Goal: Task Accomplishment & Management: Manage account settings

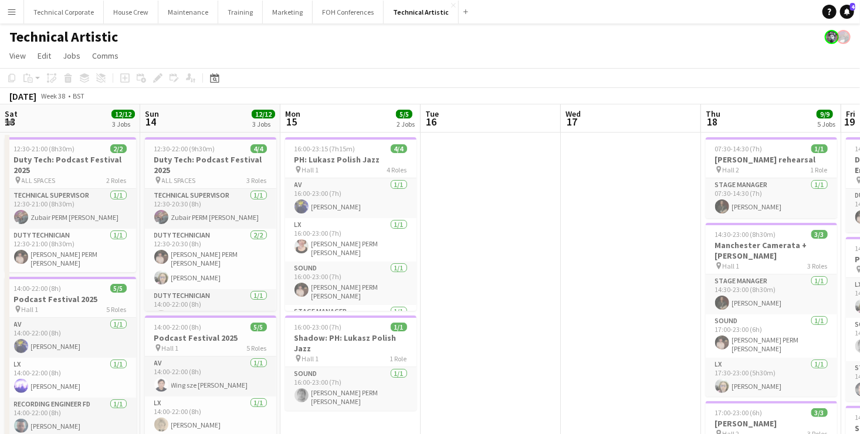
scroll to position [0, 362]
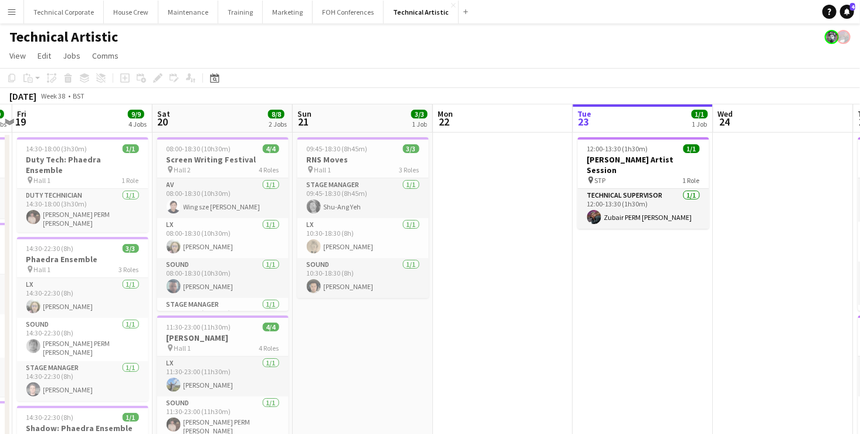
drag, startPoint x: 823, startPoint y: 329, endPoint x: 356, endPoint y: 343, distance: 467.3
click at [356, 343] on app-calendar-viewport "Mon 15 5/5 2 Jobs Tue 16 Wed 17 Thu 18 9/9 5 Jobs Fri 19 9/9 4 Jobs Sat 20 8/8 …" at bounding box center [430, 437] width 860 height 666
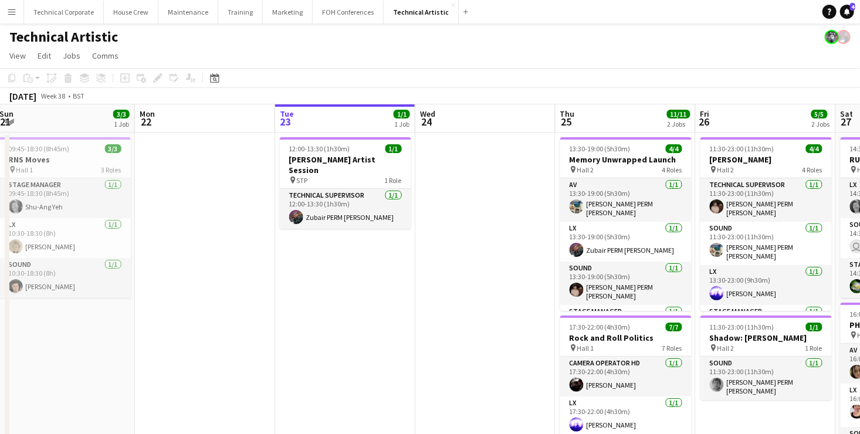
scroll to position [0, 368]
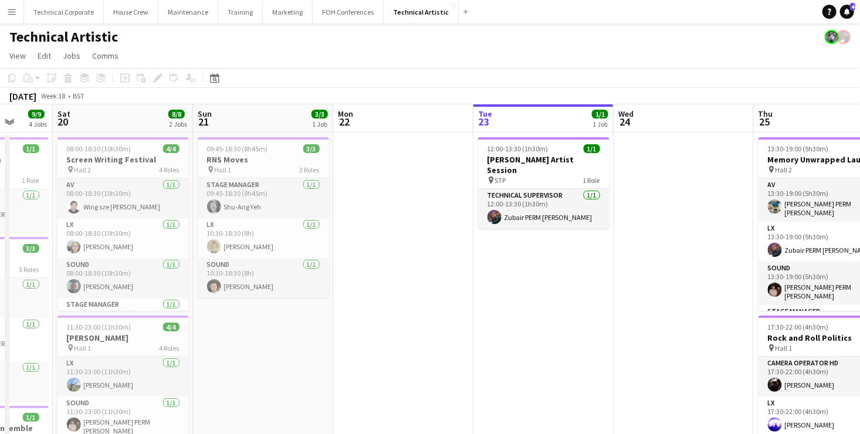
drag, startPoint x: 796, startPoint y: 300, endPoint x: 416, endPoint y: 308, distance: 380.4
click at [416, 308] on app-calendar-viewport "Wed 17 Thu 18 9/9 5 Jobs Fri 19 9/9 4 Jobs Sat 20 8/8 2 Jobs Sun 21 3/3 1 Job M…" at bounding box center [430, 437] width 860 height 666
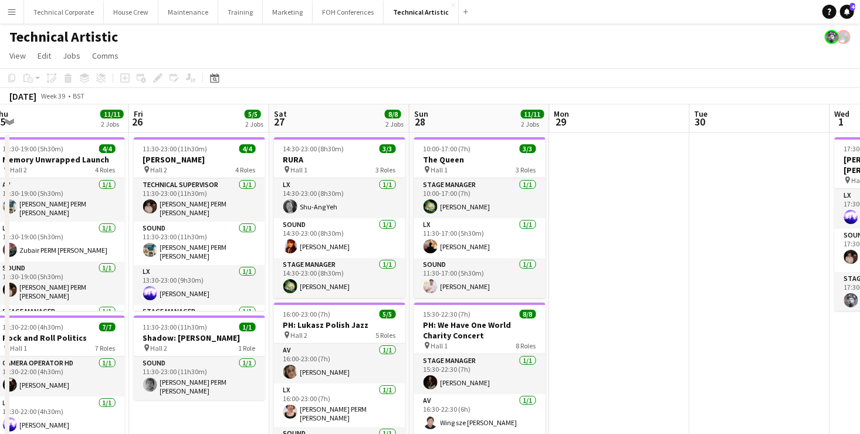
scroll to position [0, 324]
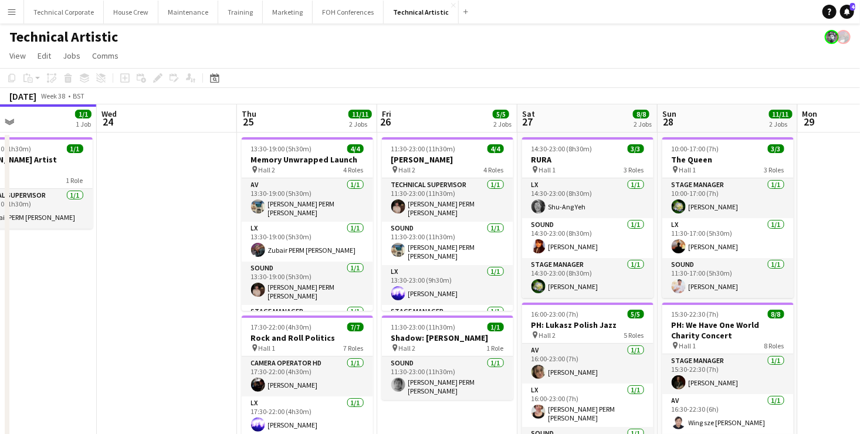
drag, startPoint x: 765, startPoint y: 249, endPoint x: 529, endPoint y: 270, distance: 237.4
click at [529, 270] on app-calendar-viewport "Sun 21 3/3 1 Job Mon 22 Tue 23 1/1 1 Job Wed 24 Thu 25 11/11 2 Jobs Fri 26 5/5 …" at bounding box center [430, 437] width 860 height 666
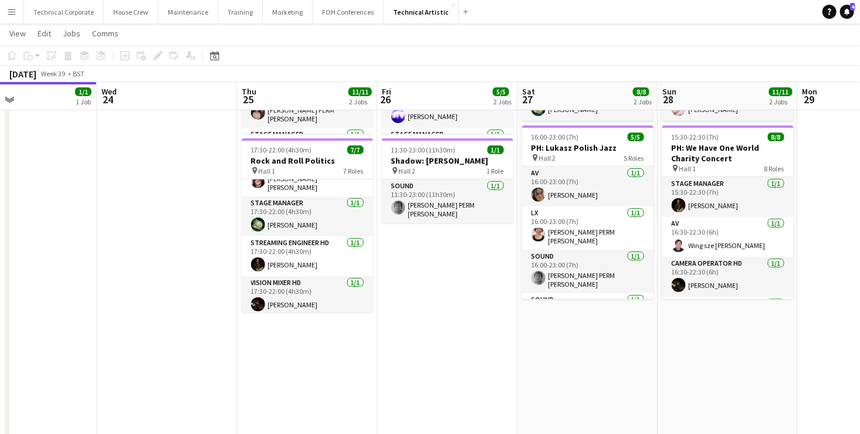
scroll to position [0, 0]
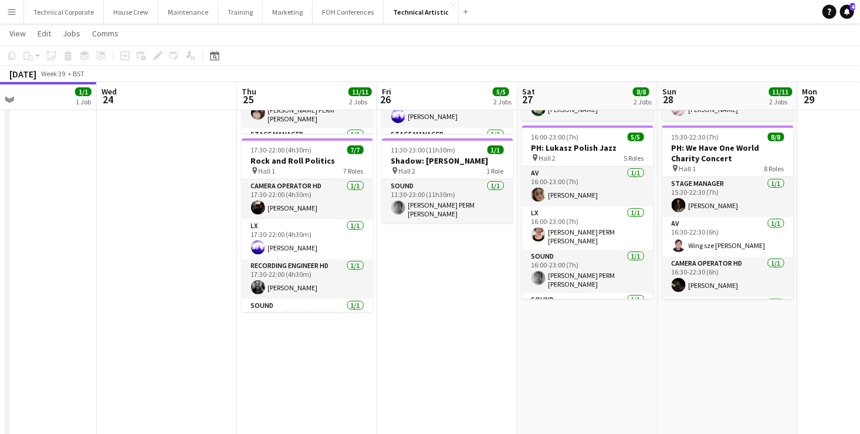
click at [310, 334] on app-date-cell "13:30-19:00 (5h30m) 4/4 Memory Unwrapped Launch pin Hall 2 4 Roles AV [DATE] 13…" at bounding box center [307, 273] width 140 height 637
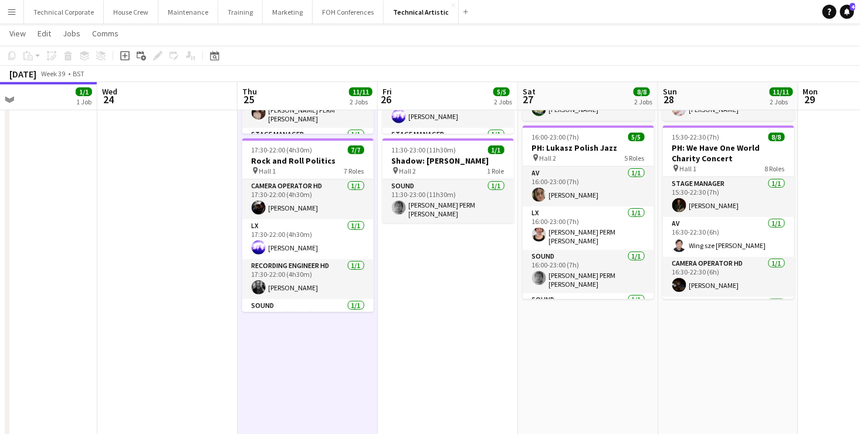
click at [310, 335] on app-date-cell "13:30-19:00 (5h30m) 4/4 Memory Unwrapped Launch pin Hall 2 4 Roles AV [DATE] 13…" at bounding box center [308, 273] width 140 height 637
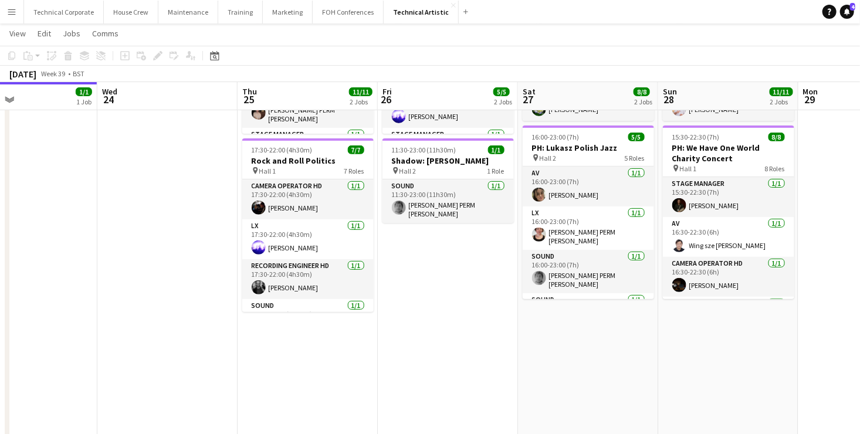
click at [292, 96] on app-board-header-date "Thu 25 11/11 2 Jobs" at bounding box center [308, 96] width 140 height 28
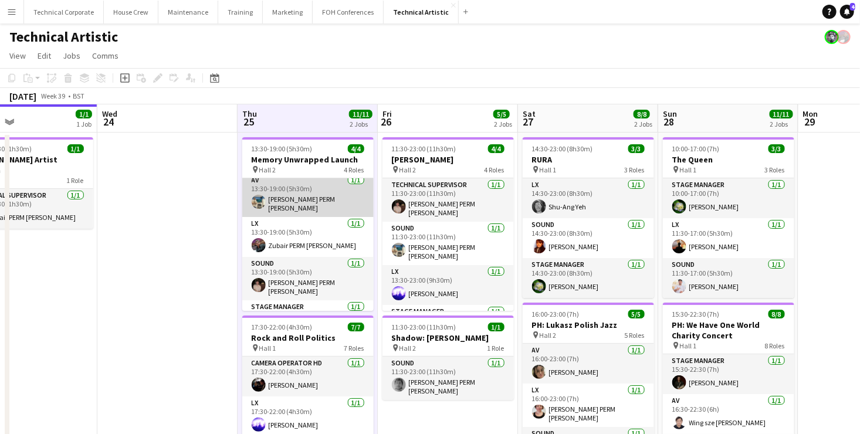
scroll to position [0, 0]
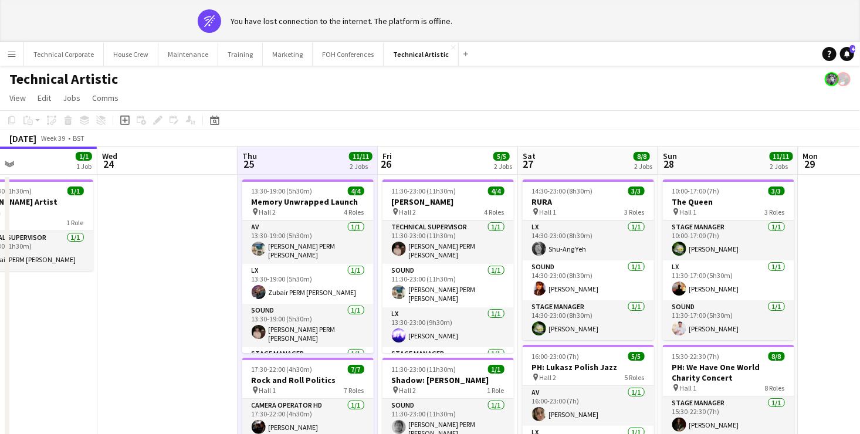
click at [316, 161] on app-board-header-date "Thu 25 11/11 2 Jobs" at bounding box center [308, 161] width 140 height 28
click at [317, 161] on app-board-header-date "Thu 25 11/11 2 Jobs" at bounding box center [308, 161] width 140 height 28
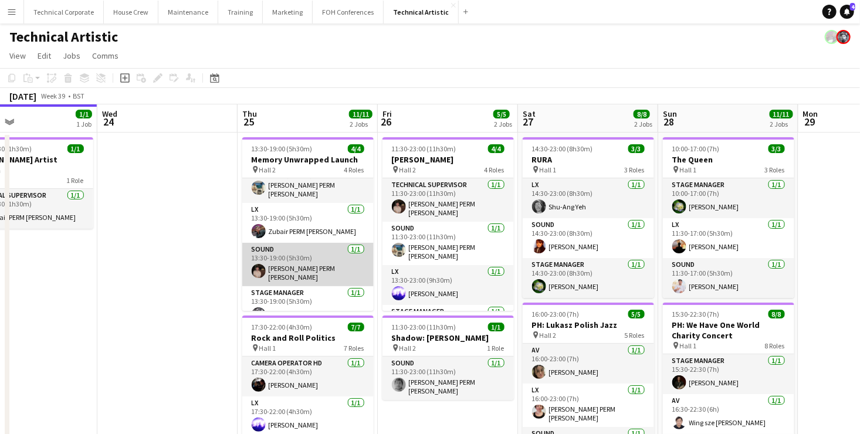
scroll to position [26, 0]
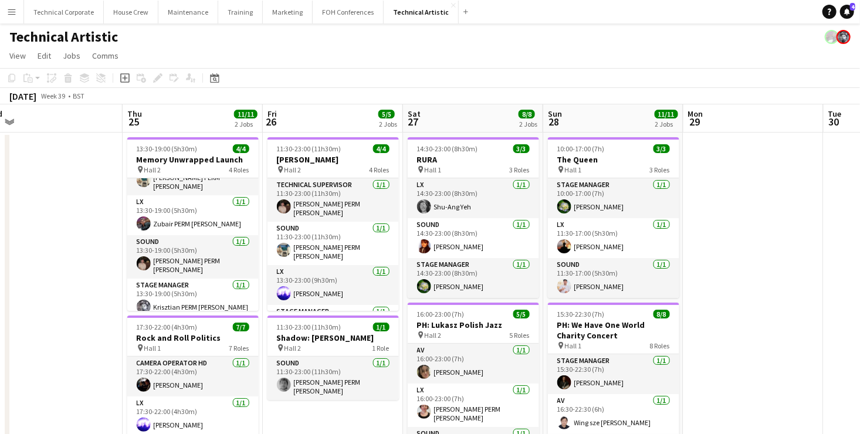
drag, startPoint x: 683, startPoint y: 259, endPoint x: 269, endPoint y: 243, distance: 414.1
click at [111, 252] on app-calendar-viewport "Sun 21 3/3 1 Job Mon 22 Tue 23 1/1 1 Job Wed 24 Thu 25 11/11 2 Jobs Fri 26 5/5 …" at bounding box center [430, 308] width 860 height 408
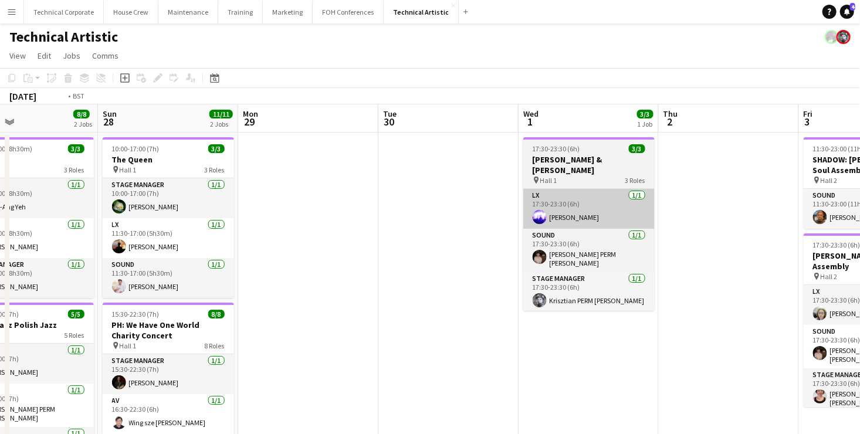
drag, startPoint x: 502, startPoint y: 228, endPoint x: 320, endPoint y: 200, distance: 184.2
click at [191, 224] on app-calendar-viewport "Wed 24 Thu 25 11/11 2 Jobs Fri 26 5/5 2 Jobs Sat 27 8/8 2 Jobs Sun 28 11/11 2 J…" at bounding box center [430, 308] width 860 height 408
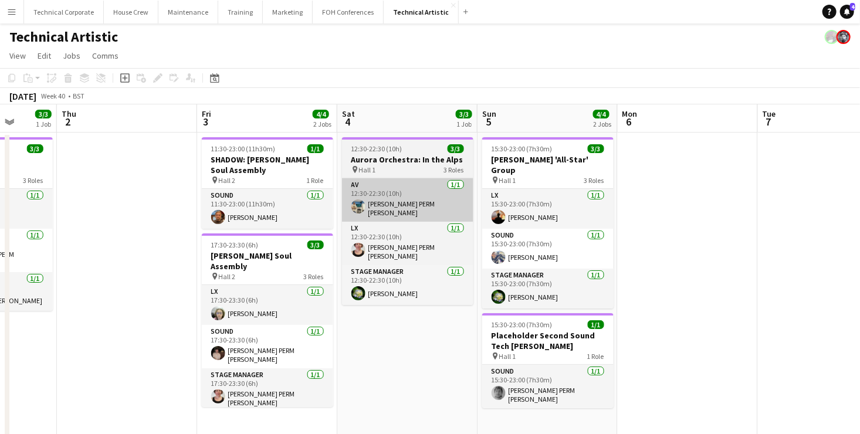
drag, startPoint x: 442, startPoint y: 211, endPoint x: 344, endPoint y: 209, distance: 98.6
click at [286, 211] on app-calendar-viewport "Sun 28 11/11 2 Jobs Mon 29 Tue 30 Wed 1 3/3 1 Job Thu 2 Fri 3 4/4 2 Jobs Sat 4 …" at bounding box center [430, 308] width 860 height 408
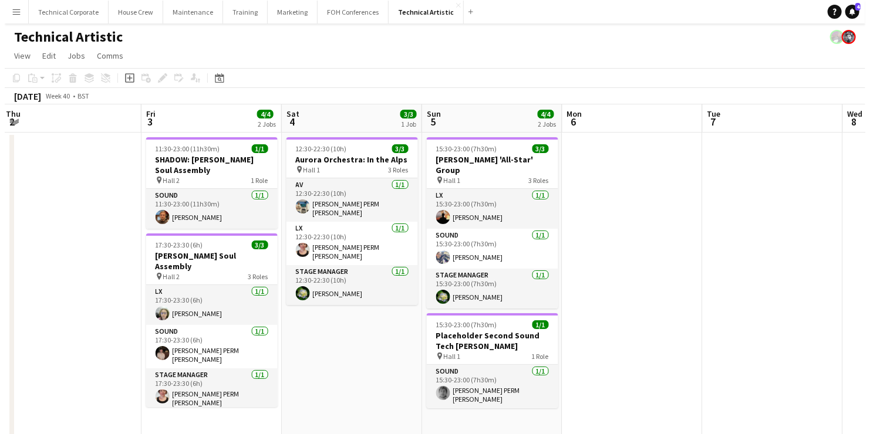
scroll to position [0, 309]
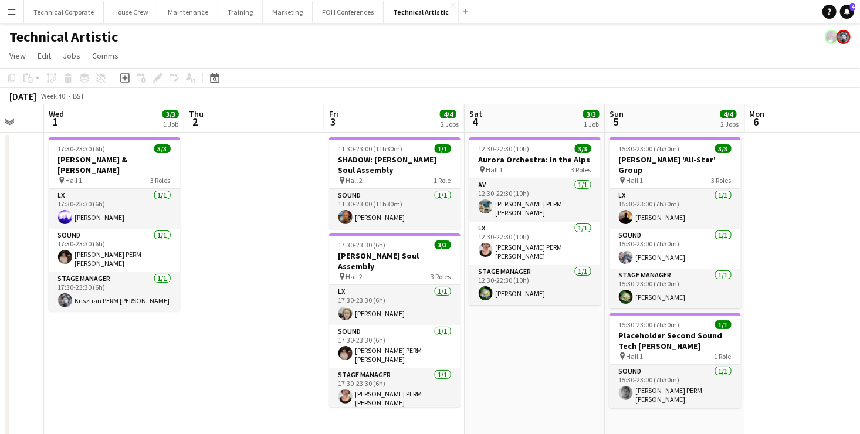
drag, startPoint x: 609, startPoint y: 211, endPoint x: 325, endPoint y: 210, distance: 284.0
click at [322, 211] on app-calendar-viewport "Sun 28 11/11 2 Jobs Mon 29 Tue 30 Wed 1 3/3 1 Job Thu 2 Fri 3 4/4 2 Jobs Sat 4 …" at bounding box center [430, 308] width 860 height 408
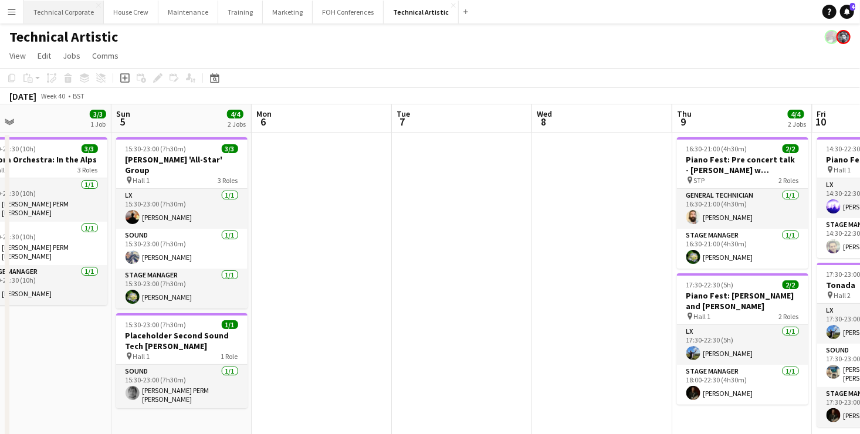
click at [66, 17] on button "Technical Corporate Close" at bounding box center [64, 12] width 80 height 23
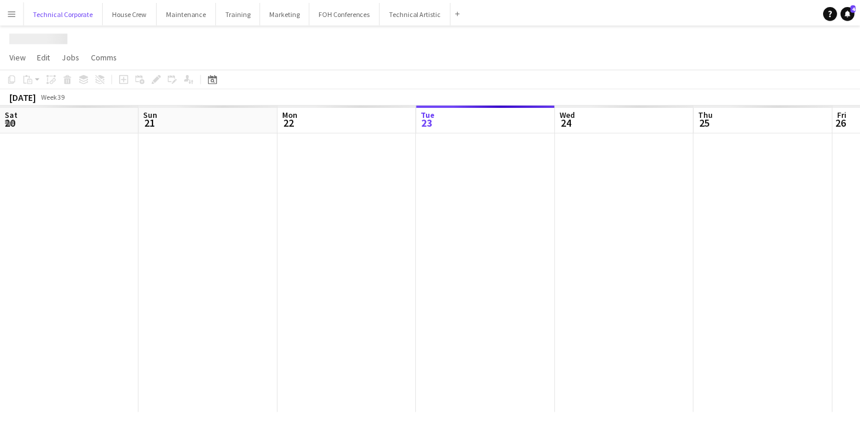
scroll to position [0, 281]
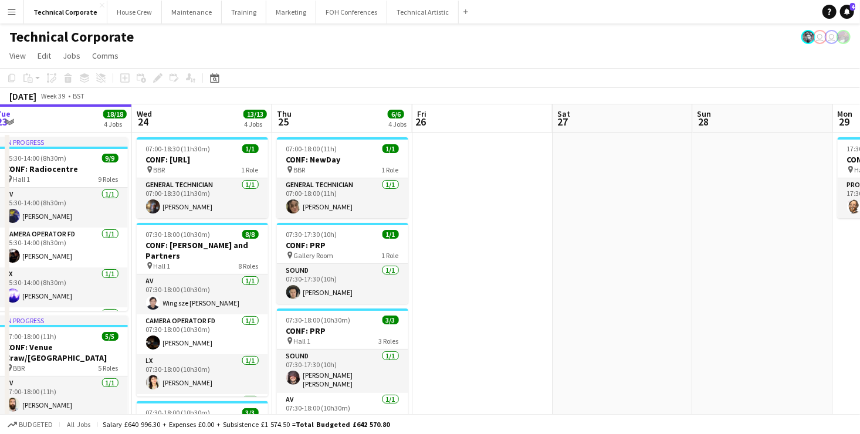
drag, startPoint x: 686, startPoint y: 210, endPoint x: 255, endPoint y: 214, distance: 431.4
click at [0, 211] on html "Menu Boards Boards Boards All jobs Status Workforce Workforce My Workforce Recr…" at bounding box center [430, 407] width 860 height 815
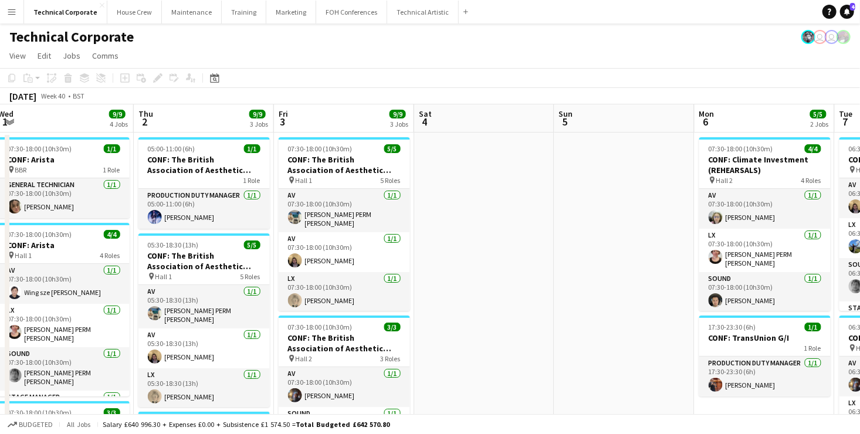
drag, startPoint x: 663, startPoint y: 214, endPoint x: 137, endPoint y: 200, distance: 526.6
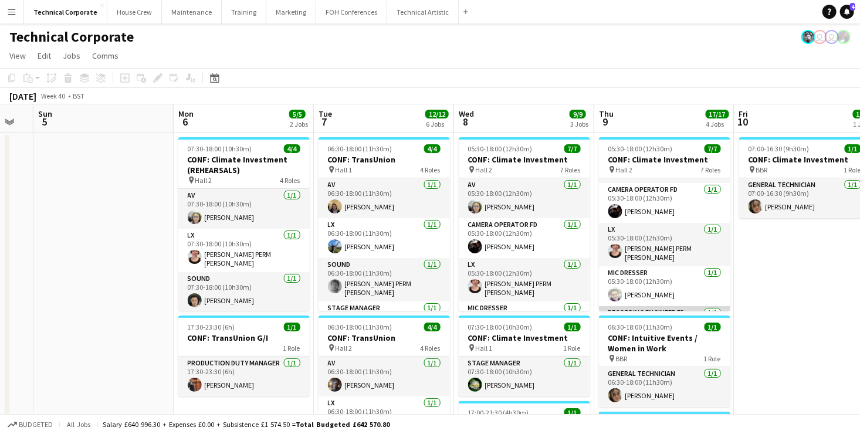
scroll to position [0, 0]
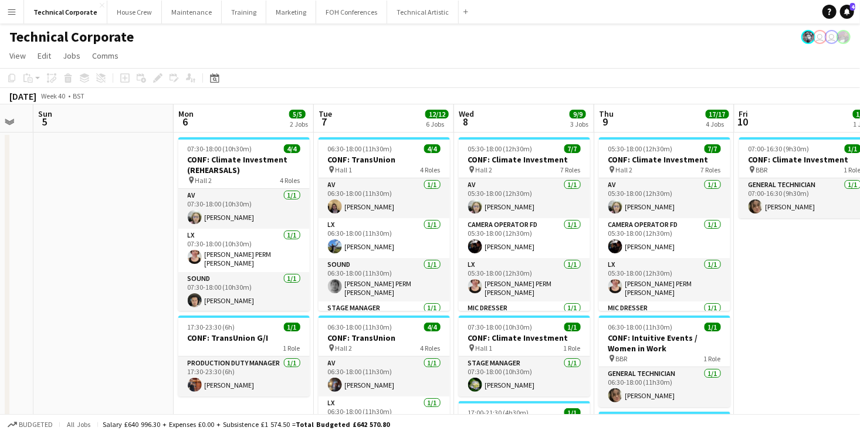
click at [491, 117] on app-board-header-date "Wed 8 9/9 3 Jobs" at bounding box center [524, 118] width 140 height 28
drag, startPoint x: 125, startPoint y: 234, endPoint x: 485, endPoint y: 232, distance: 360.3
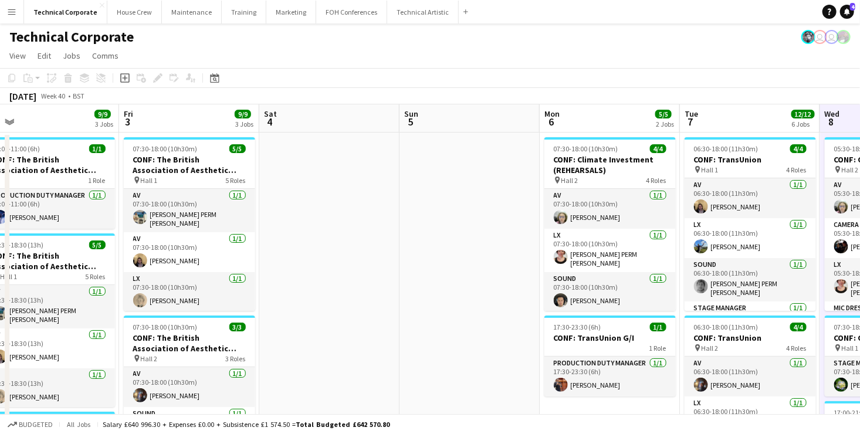
drag, startPoint x: 214, startPoint y: 228, endPoint x: 691, endPoint y: 195, distance: 478.3
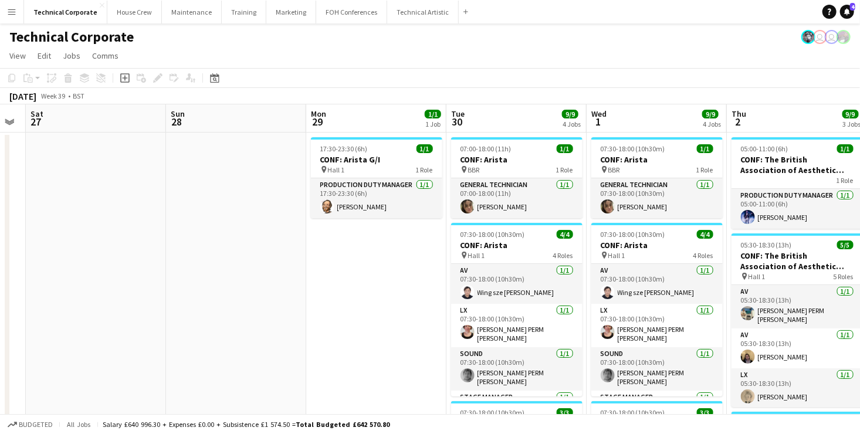
drag, startPoint x: 355, startPoint y: 209, endPoint x: 339, endPoint y: 202, distance: 17.3
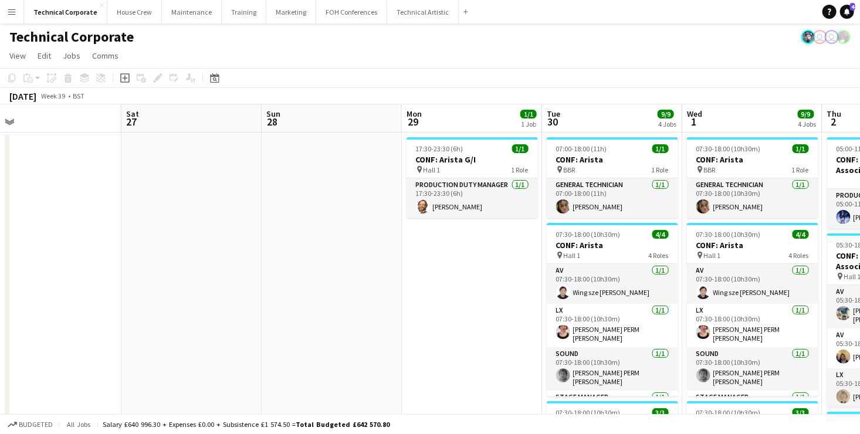
drag, startPoint x: 218, startPoint y: 196, endPoint x: 289, endPoint y: 195, distance: 71.0
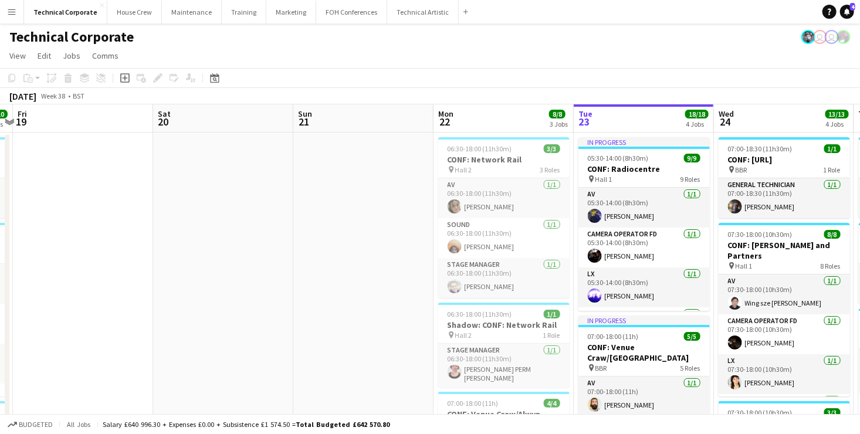
drag, startPoint x: 581, startPoint y: 195, endPoint x: 81, endPoint y: 192, distance: 500.0
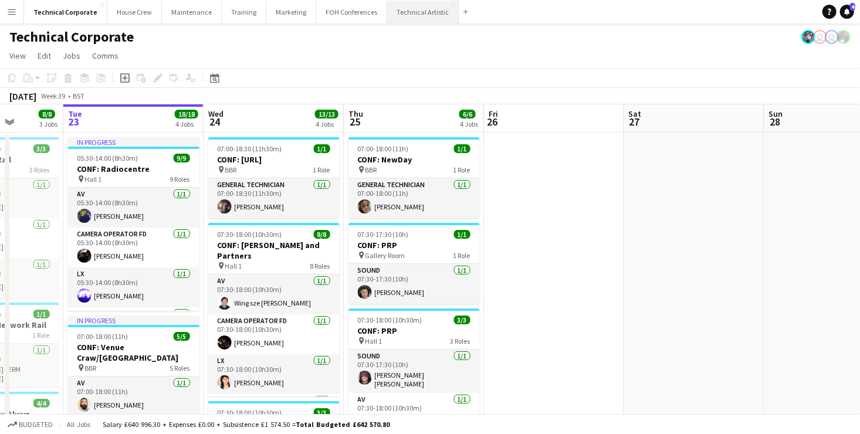
click at [423, 14] on button "Technical Artistic Close" at bounding box center [423, 12] width 72 height 23
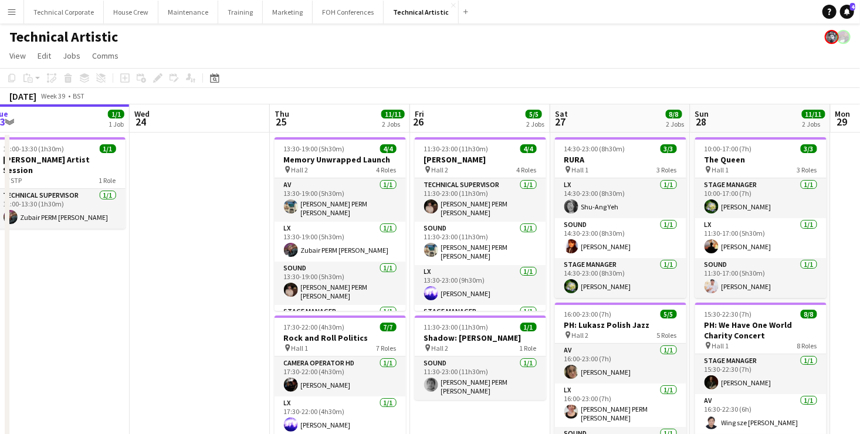
scroll to position [0, 506]
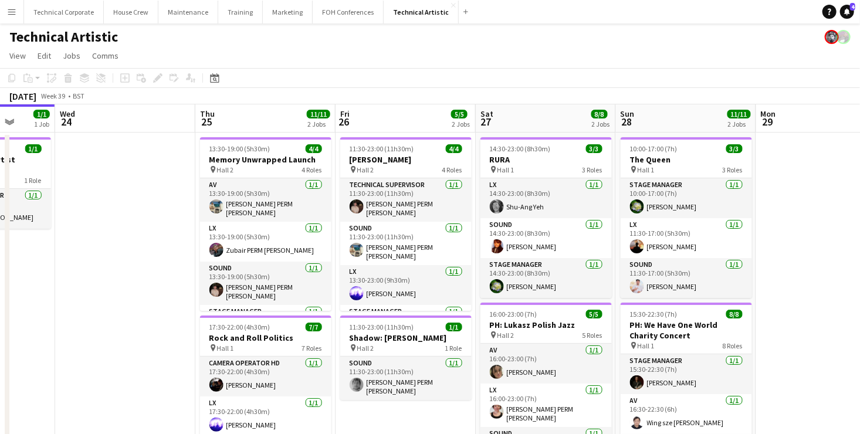
drag, startPoint x: 643, startPoint y: 271, endPoint x: 421, endPoint y: 268, distance: 221.9
click at [421, 268] on app-calendar-viewport "Sat 20 8/8 2 Jobs Sun 21 3/3 1 Job Mon 22 Tue 23 1/1 1 Job Wed 24 Thu 25 11/11 …" at bounding box center [430, 308] width 860 height 408
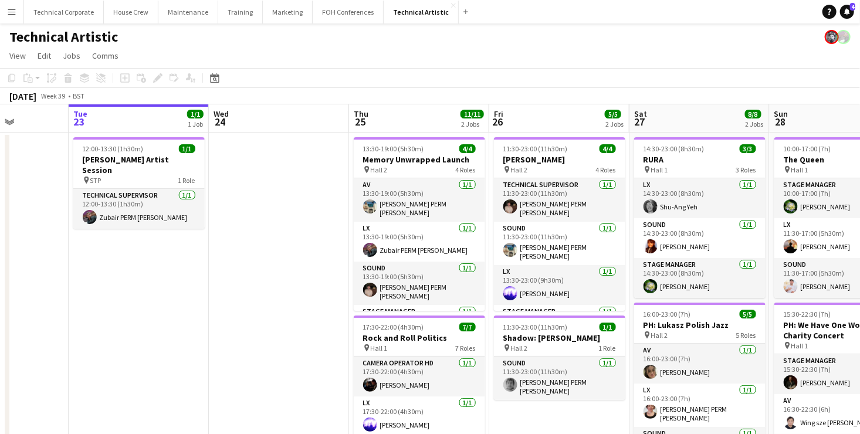
drag, startPoint x: 808, startPoint y: 235, endPoint x: 186, endPoint y: 246, distance: 622.2
click at [188, 245] on app-calendar-viewport "Sat 20 8/8 2 Jobs Sun 21 3/3 1 Job Mon 22 Tue 23 1/1 1 Job Wed 24 Thu 25 11/11 …" at bounding box center [430, 308] width 860 height 408
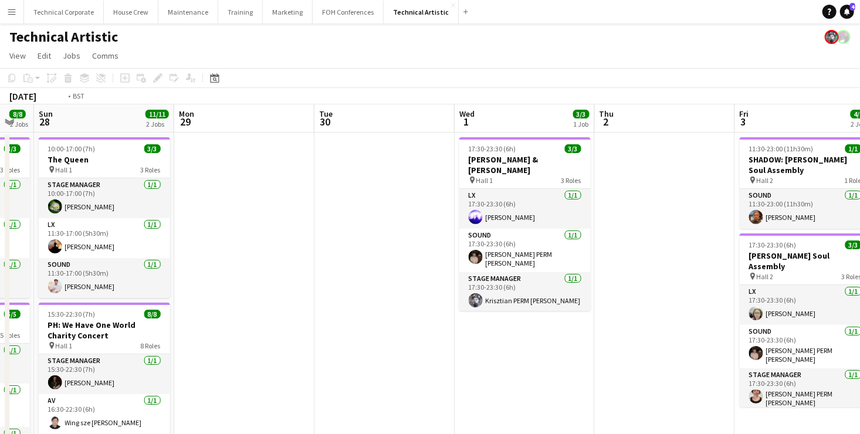
drag, startPoint x: 648, startPoint y: 186, endPoint x: 241, endPoint y: 228, distance: 408.8
click at [248, 228] on app-calendar-viewport "Wed 24 Thu 25 11/11 2 Jobs Fri 26 5/5 2 Jobs Sat 27 8/8 2 Jobs Sun 28 11/11 2 J…" at bounding box center [430, 308] width 860 height 408
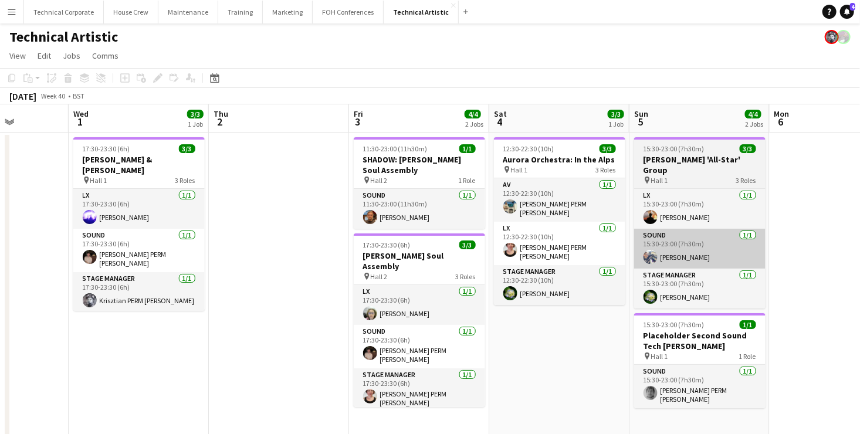
drag, startPoint x: 749, startPoint y: 222, endPoint x: 333, endPoint y: 225, distance: 416.7
click at [401, 228] on app-calendar-viewport "Sun 28 11/11 2 Jobs Mon 29 Tue 30 Wed 1 3/3 1 Job Thu 2 Fri 3 4/4 2 Jobs Sat 4 …" at bounding box center [430, 308] width 860 height 408
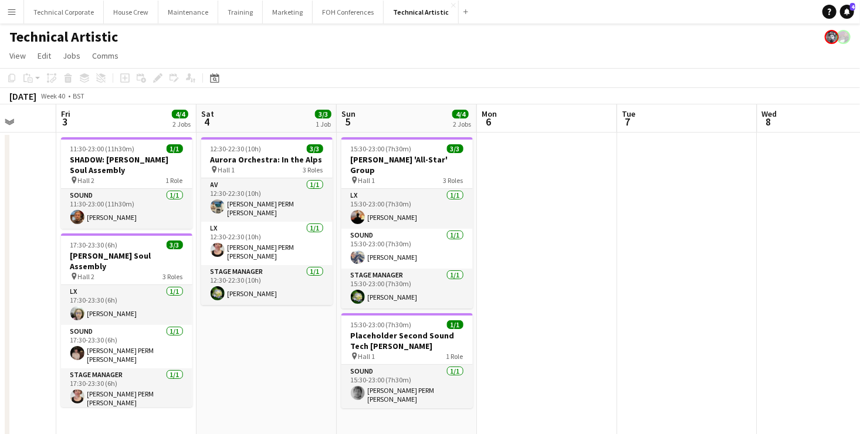
drag, startPoint x: 617, startPoint y: 219, endPoint x: 333, endPoint y: 226, distance: 284.1
click at [323, 227] on app-calendar-viewport "Tue 30 Wed 1 3/3 1 Job Thu 2 Fri 3 4/4 2 Jobs Sat 4 3/3 1 Job Sun 5 4/4 2 Jobs …" at bounding box center [430, 375] width 860 height 543
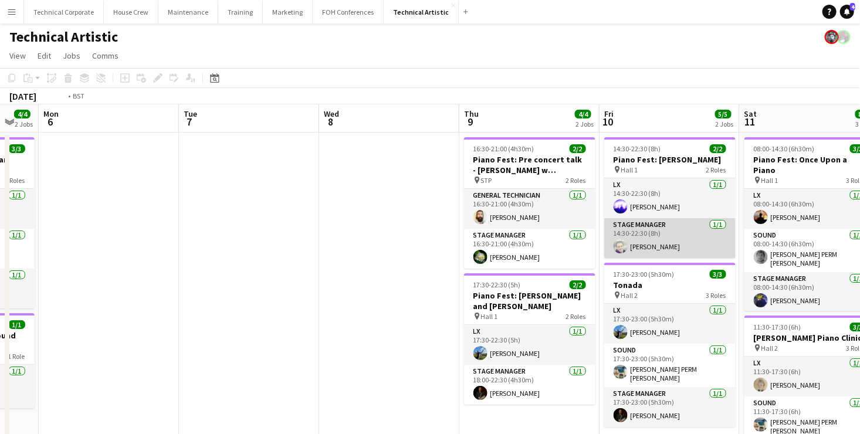
drag, startPoint x: 707, startPoint y: 220, endPoint x: 208, endPoint y: 224, distance: 498.9
click at [214, 222] on app-calendar-viewport "Fri 3 4/4 2 Jobs Sat 4 3/3 1 Job Sun 5 4/4 2 Jobs Mon 6 Tue 7 Wed 8 Thu 9 4/4 2…" at bounding box center [430, 375] width 860 height 543
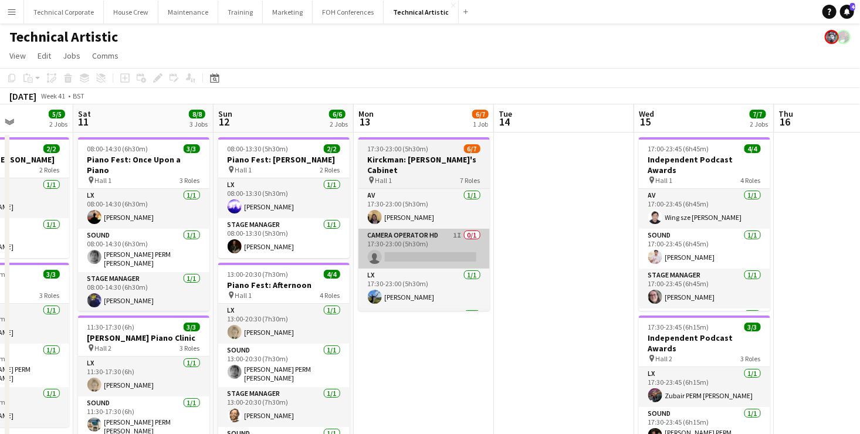
drag, startPoint x: 491, startPoint y: 218, endPoint x: 437, endPoint y: 227, distance: 54.6
click at [433, 225] on app-calendar-viewport "Wed 8 Thu 9 4/4 2 Jobs Fri 10 5/5 2 Jobs Sat 11 8/8 3 Jobs Sun 12 6/6 2 Jobs Mo…" at bounding box center [430, 375] width 860 height 543
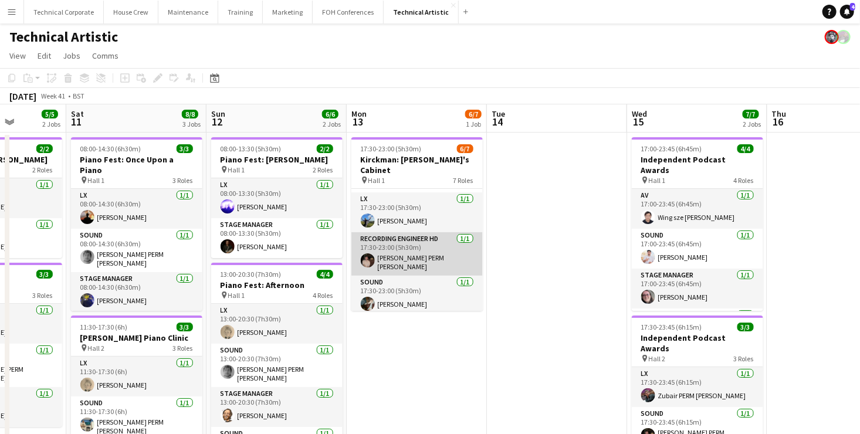
scroll to position [0, 0]
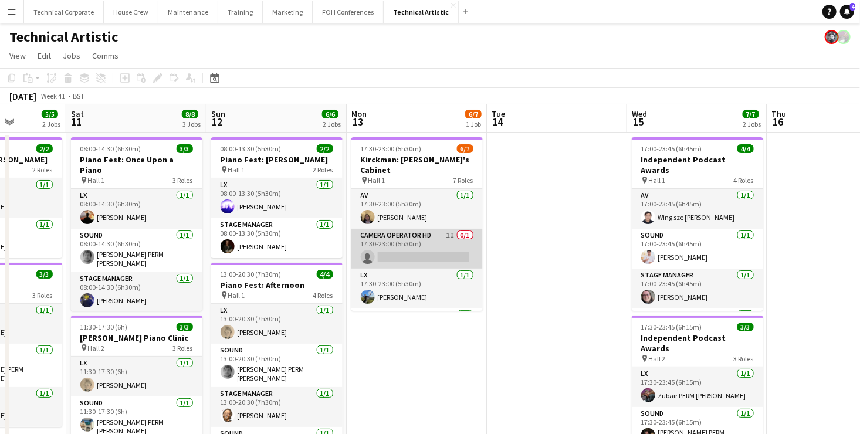
click at [407, 229] on app-card-role "Camera Operator HD 1I 0/1 17:30-23:00 (5h30m) single-neutral-actions" at bounding box center [417, 249] width 131 height 40
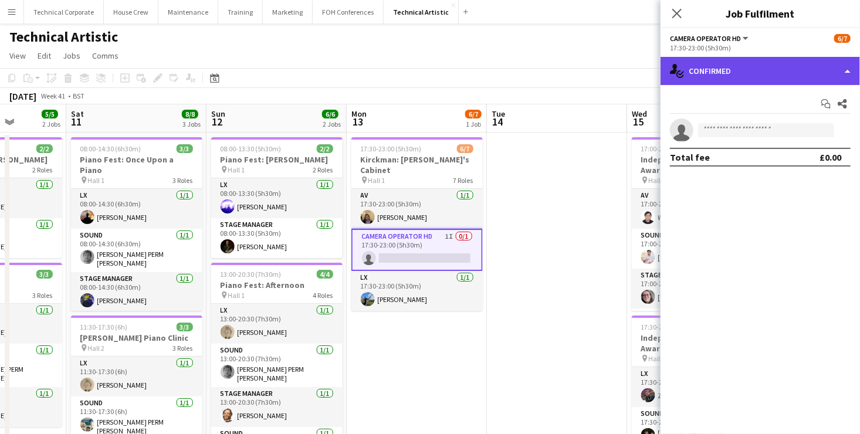
click at [769, 75] on div "single-neutral-actions-check-2 Confirmed" at bounding box center [761, 71] width 200 height 28
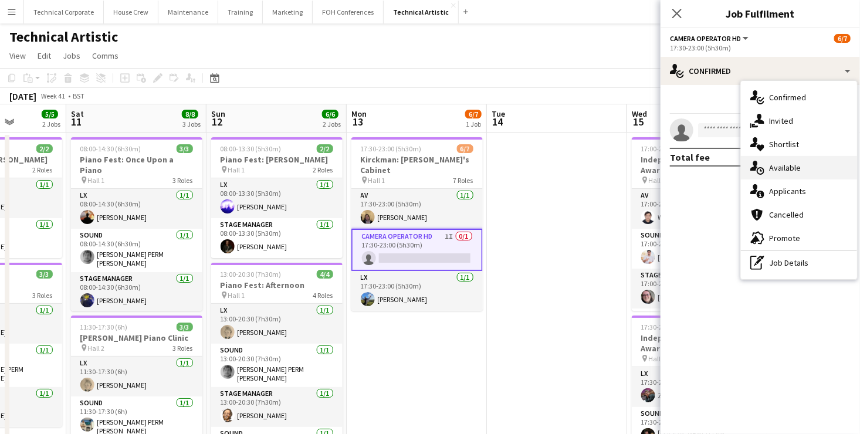
click at [801, 169] on div "single-neutral-actions-upload Available" at bounding box center [799, 167] width 116 height 23
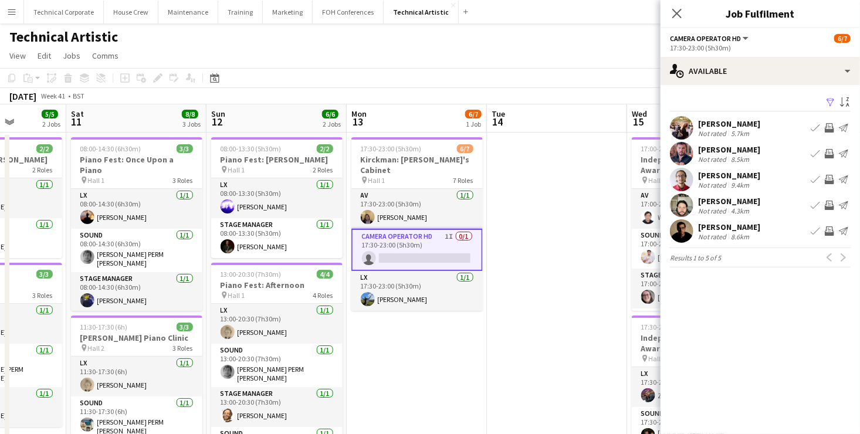
click at [559, 333] on app-date-cell at bounding box center [557, 411] width 140 height 556
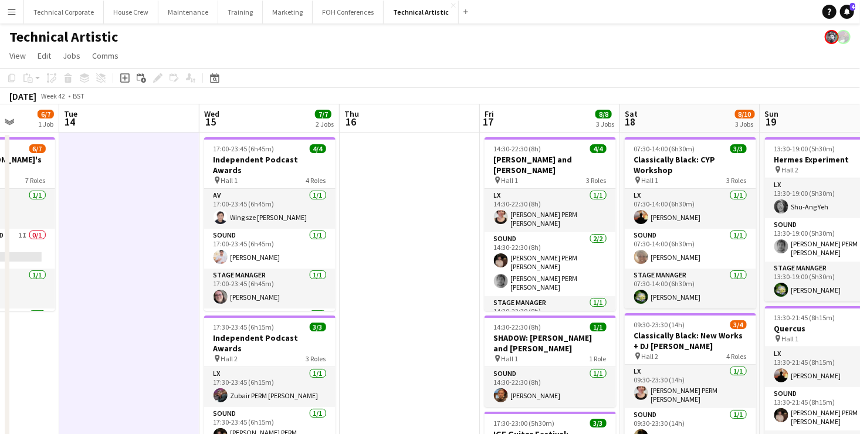
drag, startPoint x: 796, startPoint y: 285, endPoint x: 279, endPoint y: 285, distance: 516.4
click at [269, 288] on app-calendar-viewport "Sat 11 8/8 3 Jobs Sun 12 6/6 2 Jobs Mon 13 6/7 1 Job Tue 14 Wed 15 7/7 2 Jobs T…" at bounding box center [430, 396] width 860 height 584
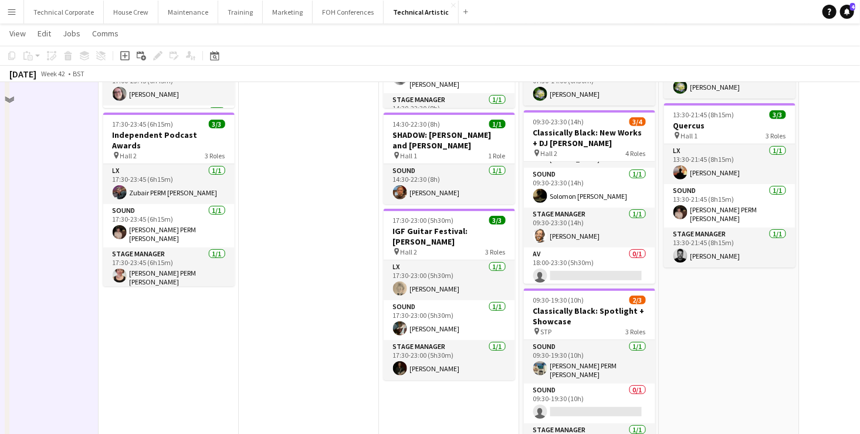
scroll to position [253, 0]
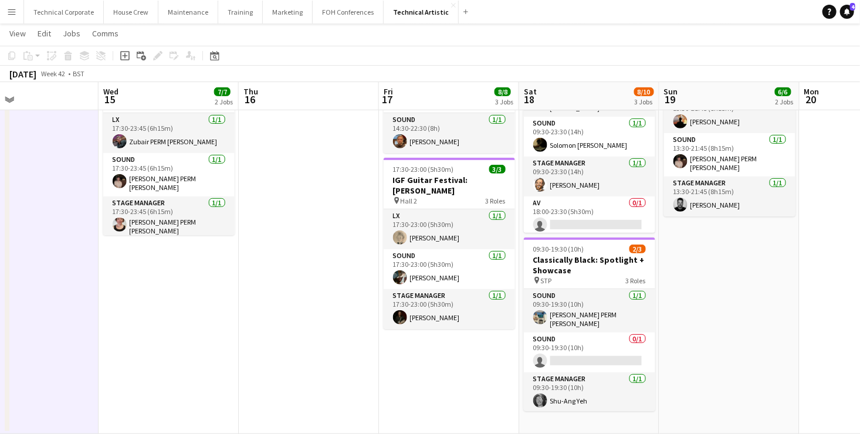
drag, startPoint x: 764, startPoint y: 259, endPoint x: 456, endPoint y: 270, distance: 307.7
click at [477, 270] on app-calendar-viewport "Sat 11 8/8 3 Jobs Sun 12 6/6 2 Jobs Mon 13 6/7 1 Job Tue 14 Wed 15 7/7 2 Jobs T…" at bounding box center [430, 113] width 860 height 641
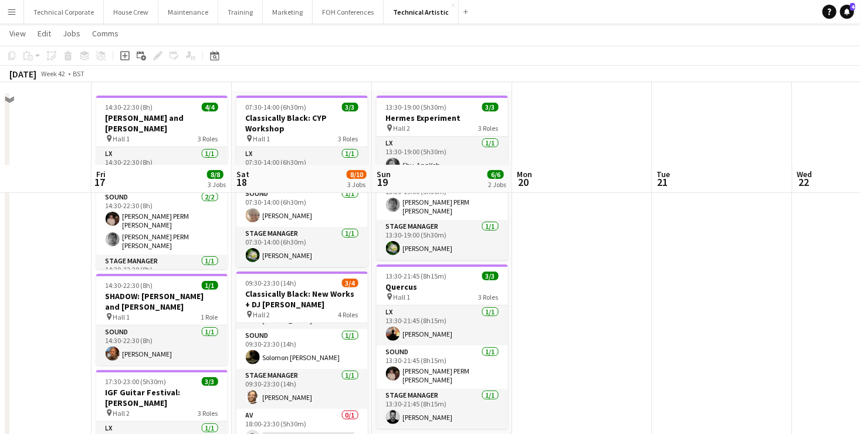
scroll to position [0, 0]
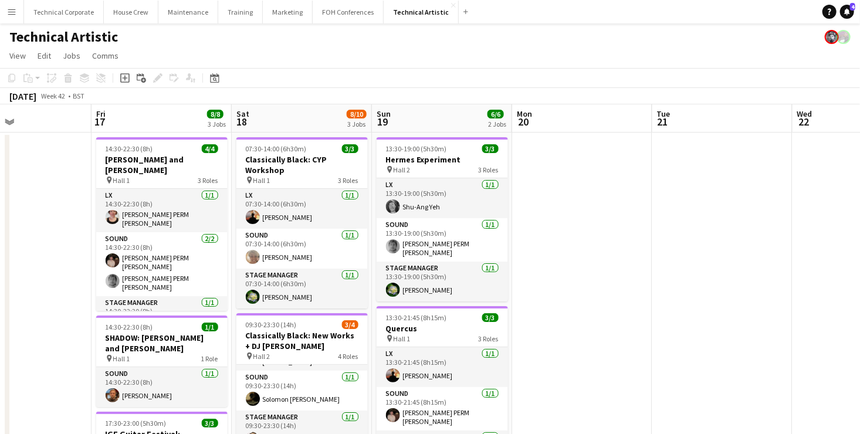
drag, startPoint x: 562, startPoint y: 244, endPoint x: 451, endPoint y: 256, distance: 111.5
click at [340, 249] on app-calendar-viewport "Mon 13 6/7 1 Job Tue 14 Wed 15 7/7 2 Jobs Thu 16 Fri 17 8/8 3 Jobs Sat 18 8/10 …" at bounding box center [430, 396] width 860 height 584
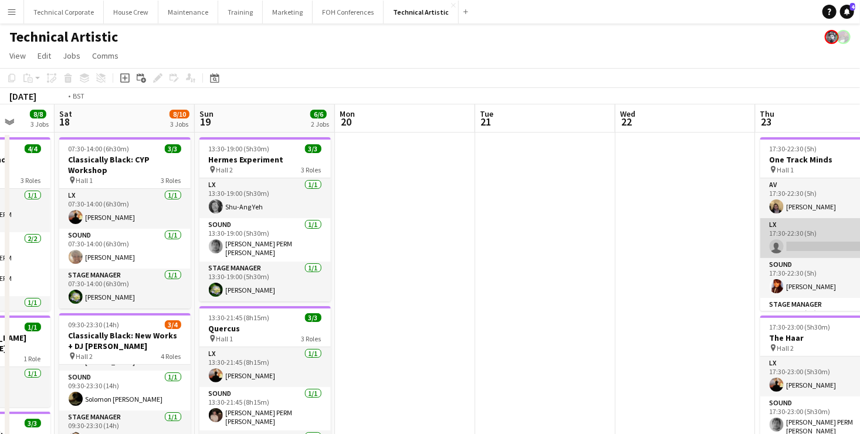
drag, startPoint x: 802, startPoint y: 259, endPoint x: 445, endPoint y: 251, distance: 356.3
click at [420, 261] on app-calendar-viewport "Wed 15 7/7 2 Jobs Thu 16 Fri 17 8/8 3 Jobs Sat 18 8/10 3 Jobs Sun 19 6/6 2 Jobs…" at bounding box center [430, 440] width 860 height 672
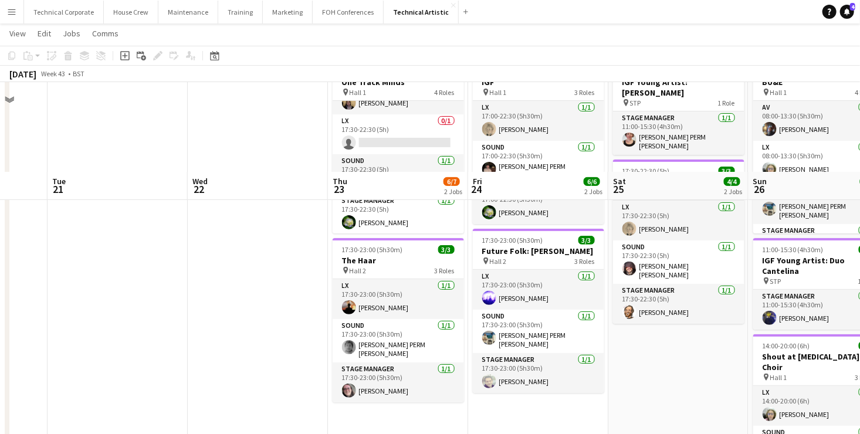
scroll to position [176, 0]
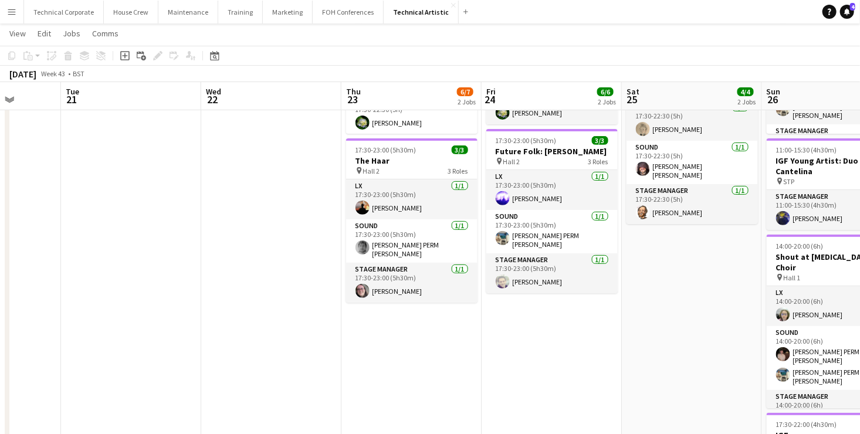
drag, startPoint x: 393, startPoint y: 268, endPoint x: 296, endPoint y: 264, distance: 96.9
click at [281, 267] on app-calendar-viewport "Sat 18 8/10 3 Jobs Sun 19 6/6 2 Jobs Mon 20 Tue 21 Wed 22 Thu 23 6/7 2 Jobs Fri…" at bounding box center [430, 234] width 860 height 729
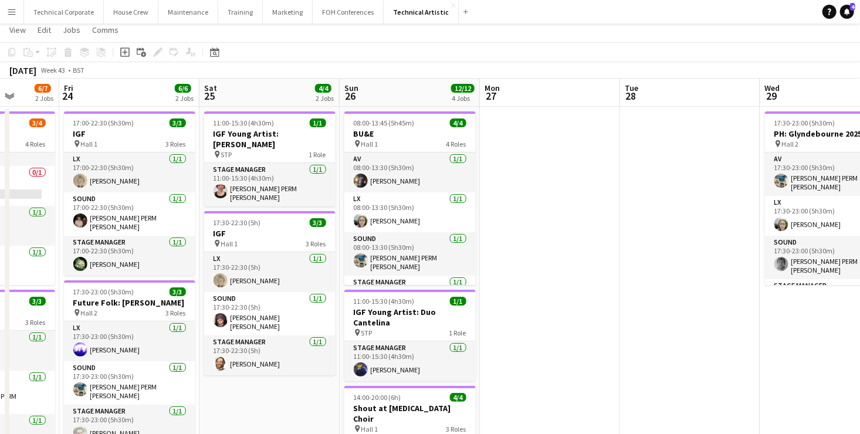
scroll to position [0, 0]
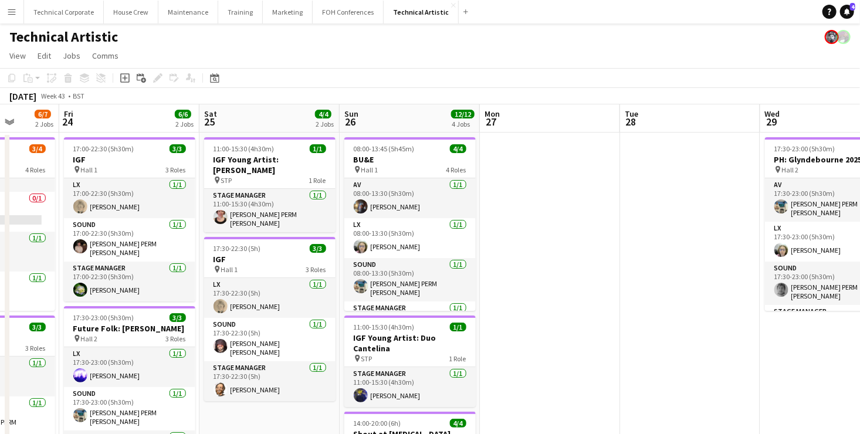
drag, startPoint x: 648, startPoint y: 256, endPoint x: 346, endPoint y: 221, distance: 304.9
click at [302, 214] on app-calendar-viewport "Tue 21 Wed 22 Thu 23 6/7 2 Jobs Fri 24 6/6 2 Jobs Sat 25 4/4 2 Jobs Sun 26 12/1…" at bounding box center [430, 440] width 860 height 672
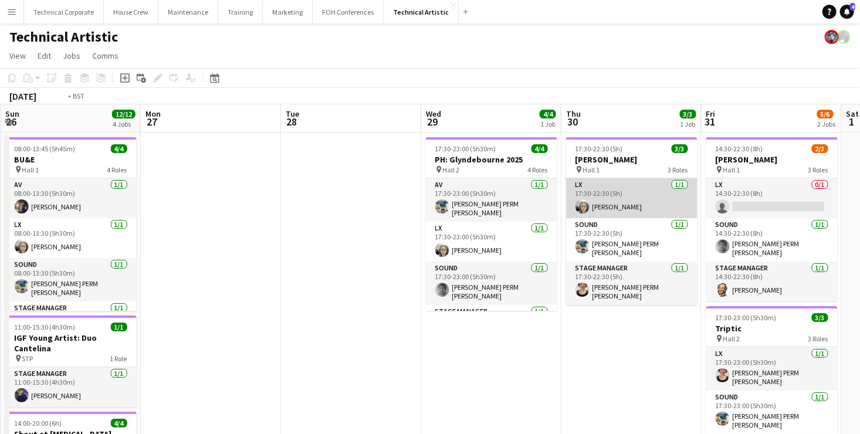
drag, startPoint x: 478, startPoint y: 217, endPoint x: 372, endPoint y: 214, distance: 105.7
click at [372, 214] on app-calendar-viewport "Thu 23 6/7 2 Jobs Fri 24 6/6 2 Jobs Sat 25 4/4 2 Jobs Sun 26 12/12 4 Jobs Mon 2…" at bounding box center [430, 440] width 860 height 672
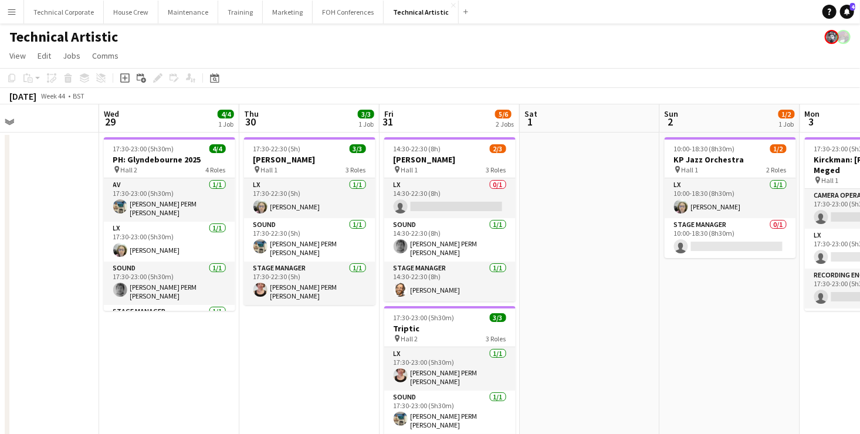
drag, startPoint x: 688, startPoint y: 335, endPoint x: 240, endPoint y: 306, distance: 449.3
click at [273, 309] on app-calendar-viewport "Sat 25 4/4 2 Jobs Sun 26 12/12 4 Jobs Mon 27 Tue 28 Wed 29 4/4 1 Job Thu 30 3/3…" at bounding box center [430, 440] width 860 height 672
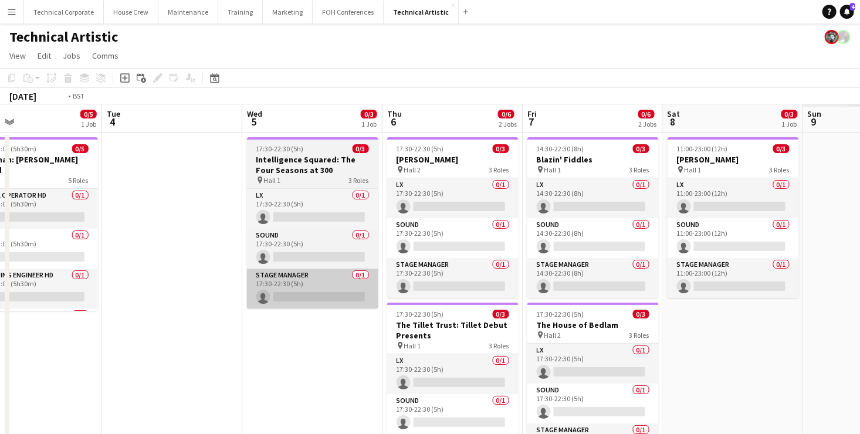
drag, startPoint x: 711, startPoint y: 338, endPoint x: 288, endPoint y: 295, distance: 424.8
click at [261, 298] on app-calendar-viewport "Fri 31 5/6 2 Jobs Sat 1 Sun 2 1/2 1 Job Mon 3 0/5 1 Job Tue 4 Wed 5 0/3 1 Job T…" at bounding box center [430, 440] width 860 height 672
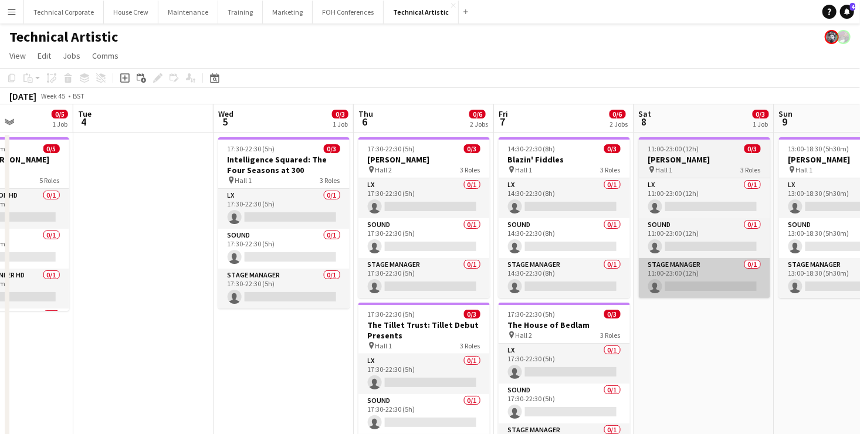
drag, startPoint x: 686, startPoint y: 319, endPoint x: 289, endPoint y: 295, distance: 397.5
click at [310, 296] on app-calendar-viewport "Fri 31 5/6 2 Jobs Sat 1 Sun 2 1/2 1 Job Mon 3 0/5 1 Job Tue 4 Wed 5 0/3 1 Job T…" at bounding box center [430, 440] width 860 height 672
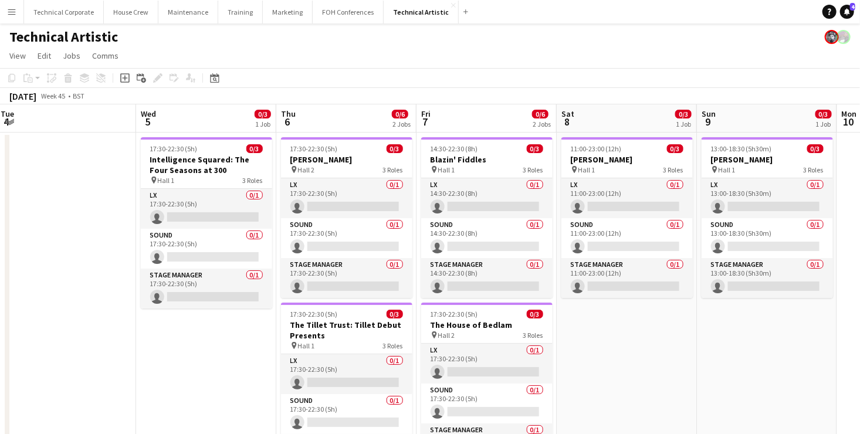
click at [207, 297] on app-calendar-viewport "Sun 2 1/2 1 Job Mon 3 0/5 1 Job Tue 4 Wed 5 0/3 1 Job Thu 6 0/6 2 Jobs Fri 7 0/…" at bounding box center [430, 440] width 860 height 672
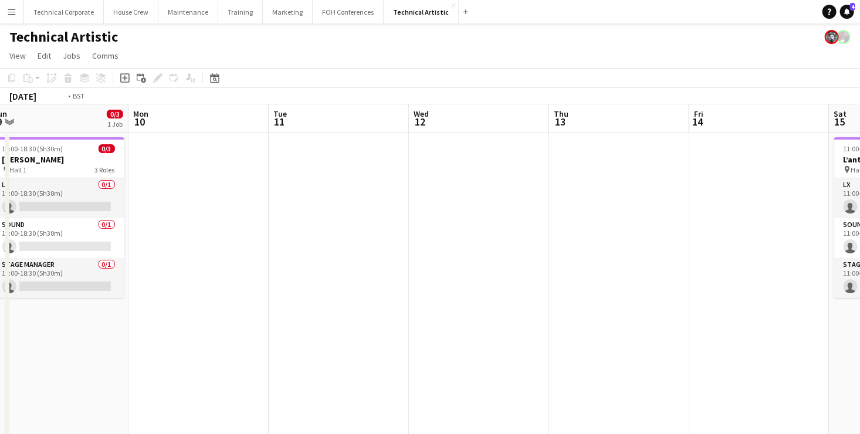
click at [87, 274] on app-calendar-viewport "Fri 7 0/6 2 Jobs Sat 8 0/3 1 Job Sun 9 0/3 1 Job Mon 10 Tue 11 Wed 12 Thu 13 Fr…" at bounding box center [430, 440] width 860 height 672
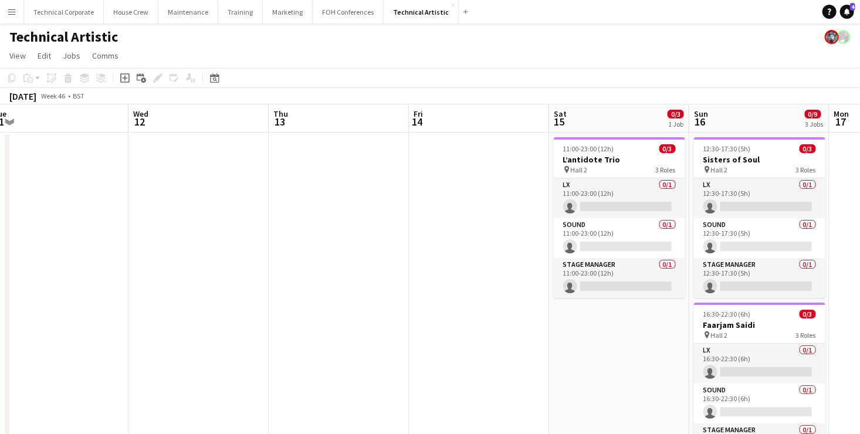
scroll to position [0, 437]
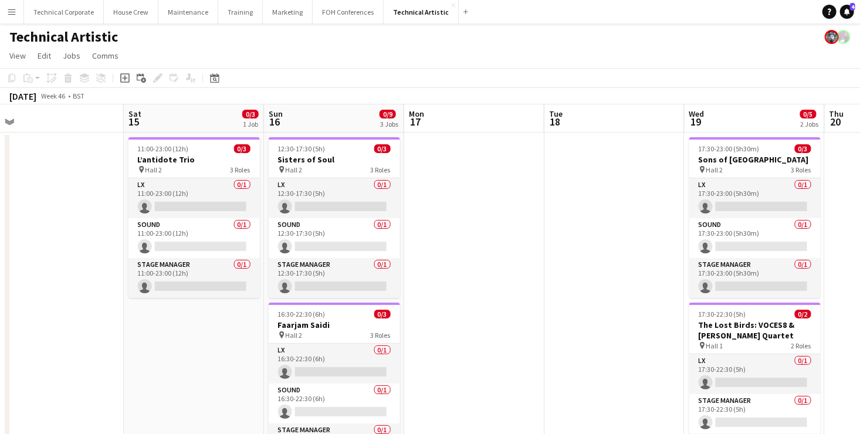
drag, startPoint x: 177, startPoint y: 299, endPoint x: 342, endPoint y: 286, distance: 165.4
click at [4, 292] on app-calendar-viewport "Tue 11 Wed 12 Thu 13 Fri 14 Sat 15 0/3 1 Job Sun 16 0/9 3 Jobs Mon 17 Tue 18 We…" at bounding box center [430, 440] width 860 height 672
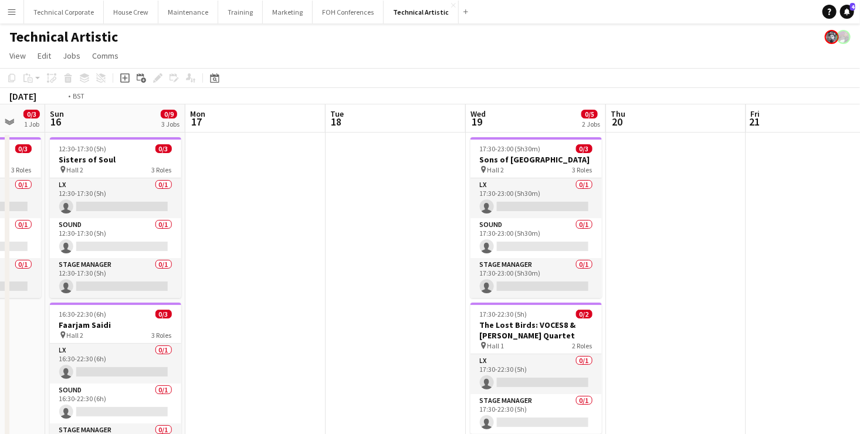
drag, startPoint x: 454, startPoint y: 225, endPoint x: 120, endPoint y: 221, distance: 334.0
click at [111, 218] on app-calendar-viewport "Thu 13 Fri 14 Sat 15 0/3 1 Job Sun 16 0/9 3 Jobs Mon 17 Tue 18 Wed 19 0/5 2 Job…" at bounding box center [430, 440] width 860 height 672
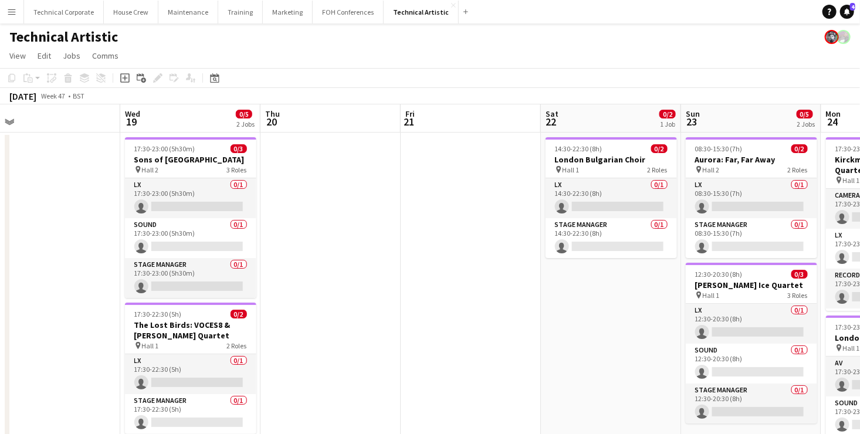
drag, startPoint x: 531, startPoint y: 248, endPoint x: 177, endPoint y: 231, distance: 354.3
click at [202, 249] on app-calendar-viewport "Sun 16 0/9 3 Jobs Mon 17 Tue 18 Wed 19 0/5 2 Jobs Thu 20 Fri 21 Sat 22 0/2 1 Jo…" at bounding box center [430, 440] width 860 height 672
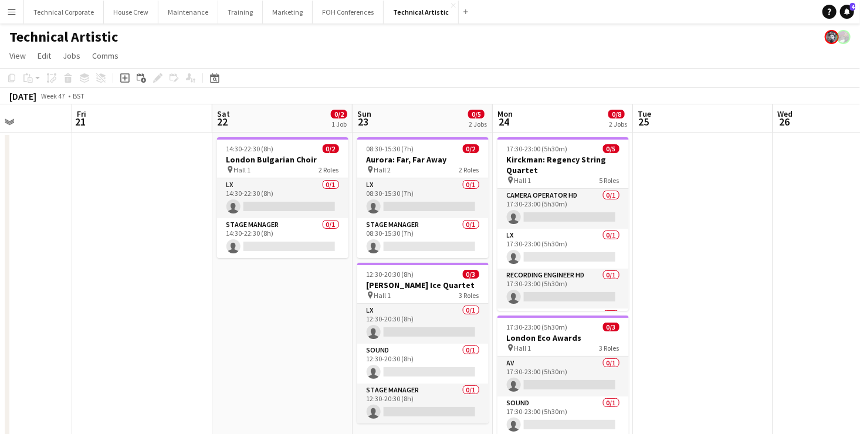
drag, startPoint x: 668, startPoint y: 253, endPoint x: 420, endPoint y: 239, distance: 248.6
click at [331, 241] on app-calendar-viewport "Tue 18 Wed 19 0/5 2 Jobs Thu 20 Fri 21 Sat 22 0/2 1 Job Sun 23 0/5 2 Jobs Mon 2…" at bounding box center [430, 440] width 860 height 672
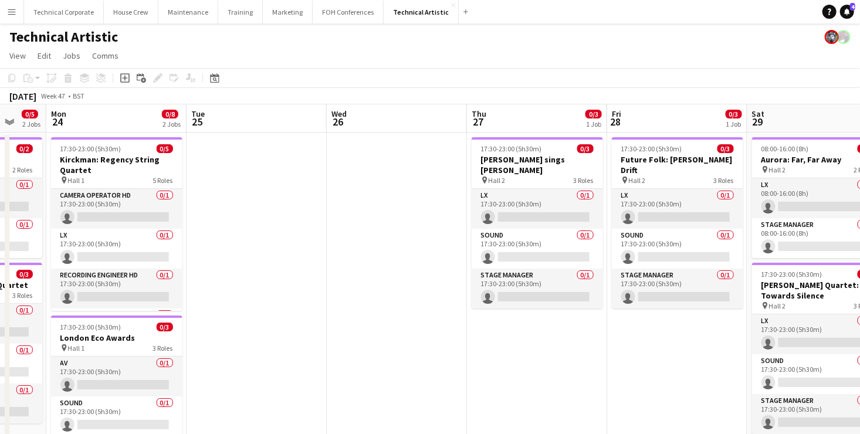
drag, startPoint x: 428, startPoint y: 266, endPoint x: 839, endPoint y: 260, distance: 410.9
click at [846, 259] on app-calendar-viewport "Fri 21 Sat 22 0/2 1 Job Sun 23 0/5 2 Jobs Mon 24 0/8 2 Jobs Tue 25 Wed 26 Thu 2…" at bounding box center [430, 440] width 860 height 672
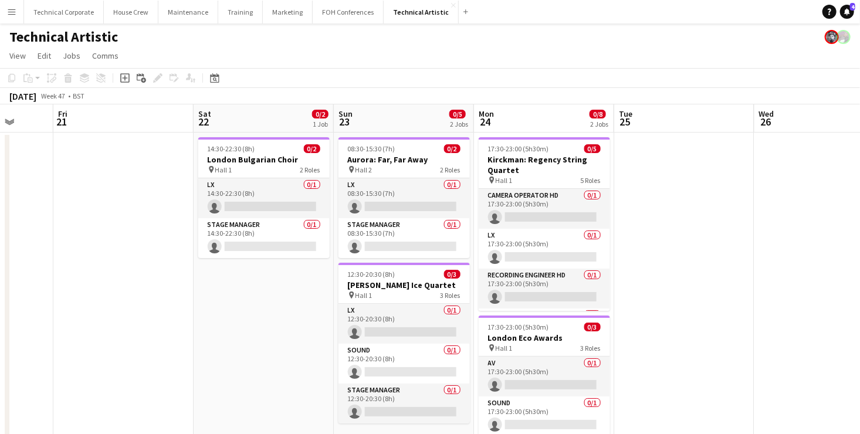
drag, startPoint x: 418, startPoint y: 272, endPoint x: 762, endPoint y: 261, distance: 344.1
click at [806, 257] on app-calendar-viewport "Tue 18 Wed 19 0/5 2 Jobs Thu 20 Fri 21 Sat 22 0/2 1 Job Sun 23 0/5 2 Jobs Mon 2…" at bounding box center [430, 440] width 860 height 672
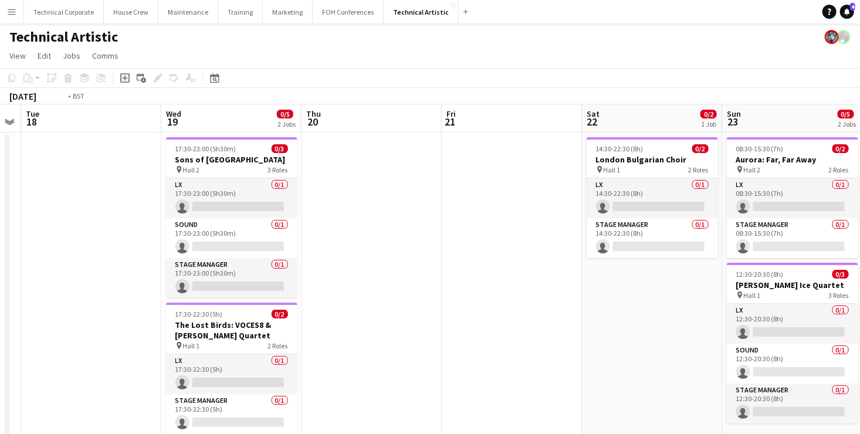
drag, startPoint x: 610, startPoint y: 244, endPoint x: 676, endPoint y: 244, distance: 65.7
click at [679, 242] on app-calendar-viewport "Sun 16 0/9 3 Jobs Mon 17 Tue 18 Wed 19 0/5 2 Jobs Thu 20 Fri 21 Sat 22 0/2 1 Jo…" at bounding box center [430, 440] width 860 height 672
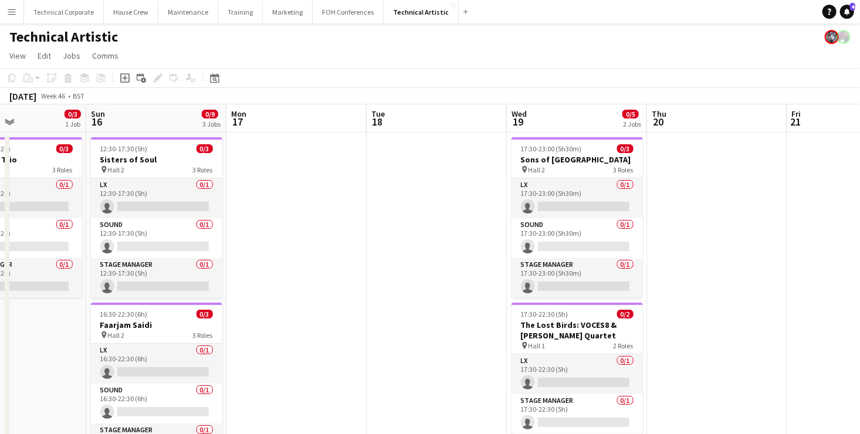
drag, startPoint x: 505, startPoint y: 235, endPoint x: 752, endPoint y: 248, distance: 246.8
click at [731, 246] on app-calendar-viewport "Thu 13 Fri 14 Sat 15 0/3 1 Job Sun 16 0/9 3 Jobs Mon 17 Tue 18 Wed 19 0/5 2 Job…" at bounding box center [430, 440] width 860 height 672
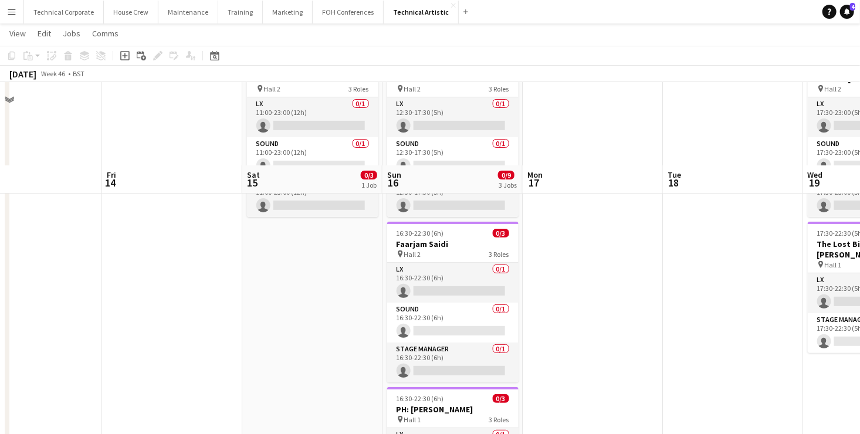
scroll to position [0, 0]
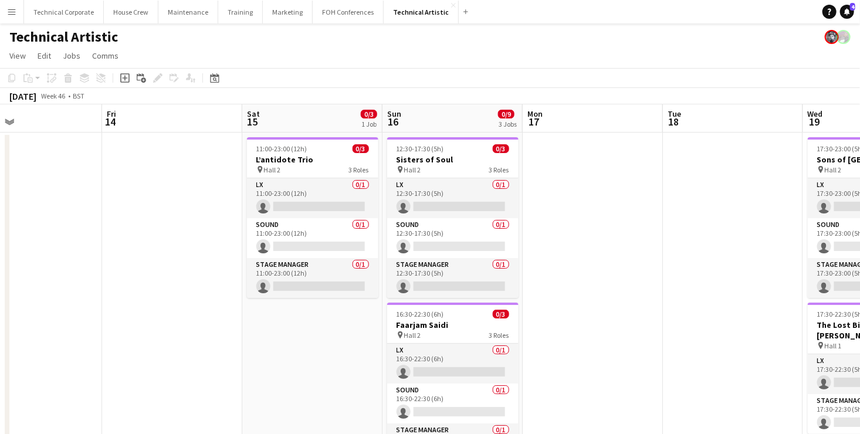
drag, startPoint x: 292, startPoint y: 385, endPoint x: 646, endPoint y: 384, distance: 354.5
click at [721, 379] on app-calendar-viewport "Tue 11 Wed 12 Thu 13 Fri 14 Sat 15 0/3 1 Job Sun 16 0/9 3 Jobs Mon 17 Tue 18 We…" at bounding box center [430, 440] width 860 height 672
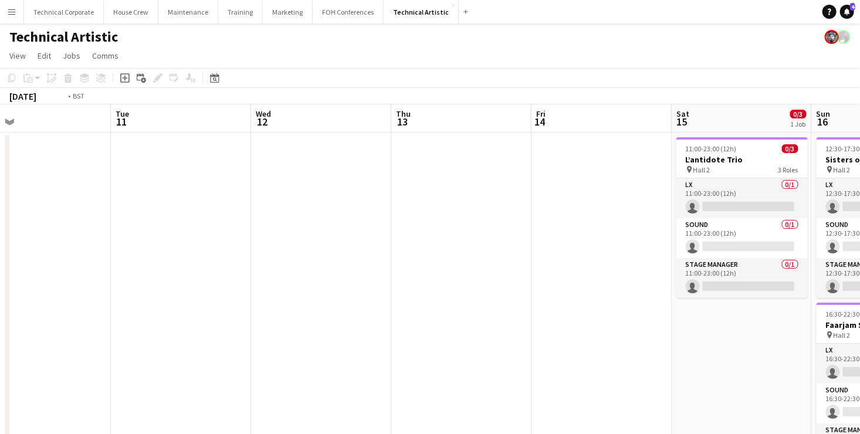
click at [860, 328] on html "Menu Boards Boards Boards All jobs Status Workforce Workforce My Workforce Recr…" at bounding box center [430, 388] width 860 height 776
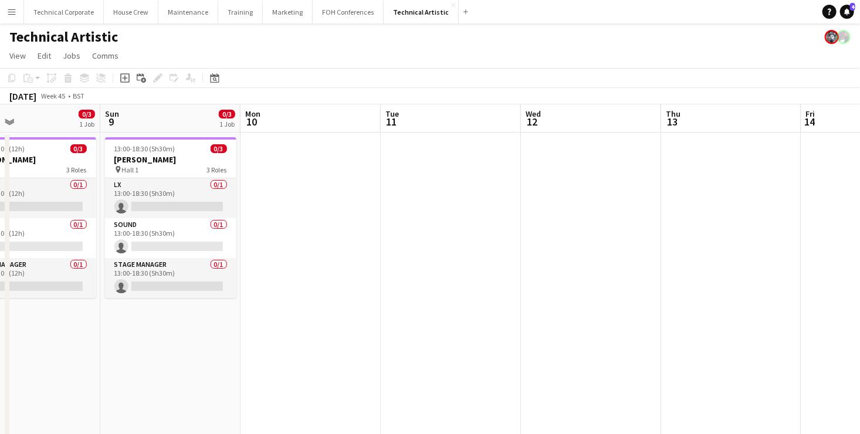
drag, startPoint x: 562, startPoint y: 293, endPoint x: 845, endPoint y: 299, distance: 283.5
click at [845, 299] on app-calendar-viewport "Thu 6 0/6 2 Jobs Fri 7 0/6 2 Jobs Sat 8 0/3 1 Job Sun 9 0/3 1 Job Mon 10 Tue 11…" at bounding box center [430, 440] width 860 height 672
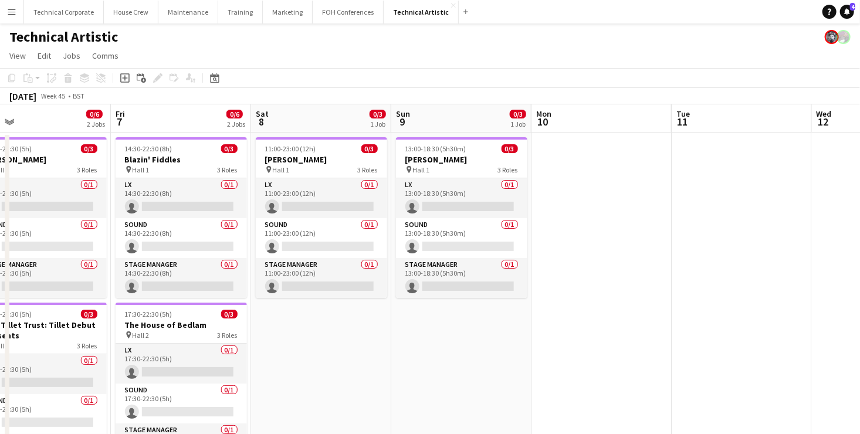
drag, startPoint x: 370, startPoint y: 322, endPoint x: 607, endPoint y: 310, distance: 237.4
click at [571, 310] on app-calendar-viewport "Tue 4 Wed 5 0/3 1 Job Thu 6 0/6 2 Jobs Fri 7 0/6 2 Jobs Sat 8 0/3 1 Job Sun 9 0…" at bounding box center [430, 440] width 860 height 672
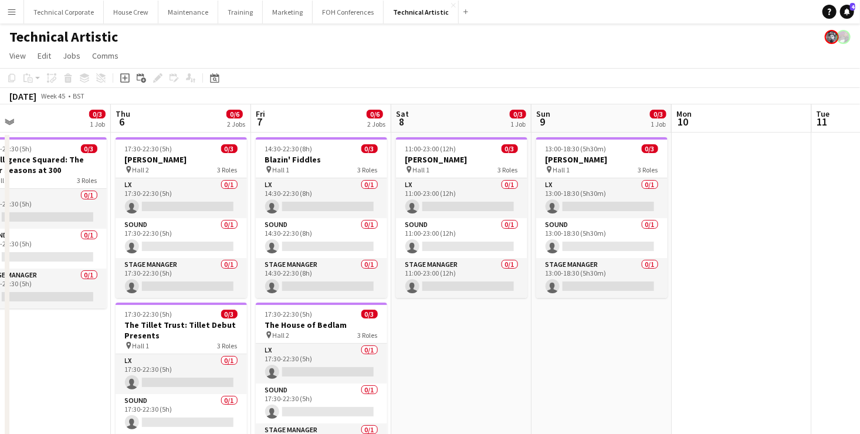
scroll to position [0, 252]
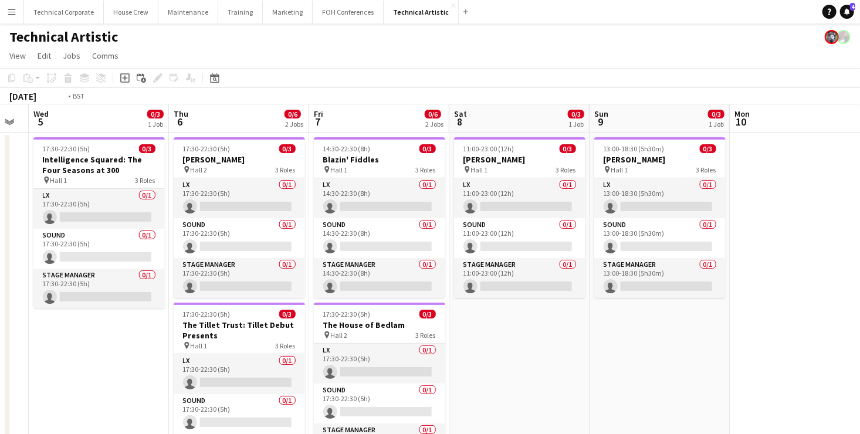
drag, startPoint x: 523, startPoint y: 352, endPoint x: 845, endPoint y: 357, distance: 321.6
click at [836, 357] on app-calendar-viewport "Mon 3 0/5 1 Job Tue 4 Wed 5 0/3 1 Job Thu 6 0/6 2 Jobs Fri 7 0/6 2 Jobs Sat 8 0…" at bounding box center [430, 440] width 860 height 672
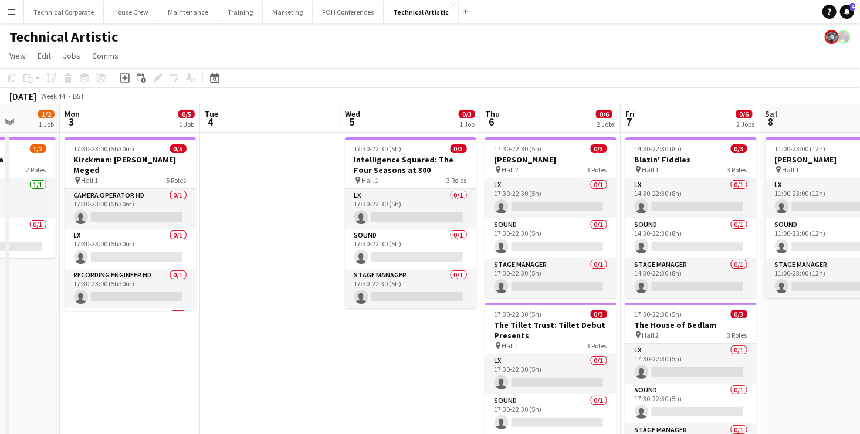
drag, startPoint x: 283, startPoint y: 317, endPoint x: 512, endPoint y: 310, distance: 228.4
click at [500, 311] on app-calendar-viewport "Fri 31 5/6 2 Jobs Sat 1 Sun 2 1/2 1 Job Mon 3 0/5 1 Job Tue 4 Wed 5 0/3 1 Job T…" at bounding box center [430, 440] width 860 height 672
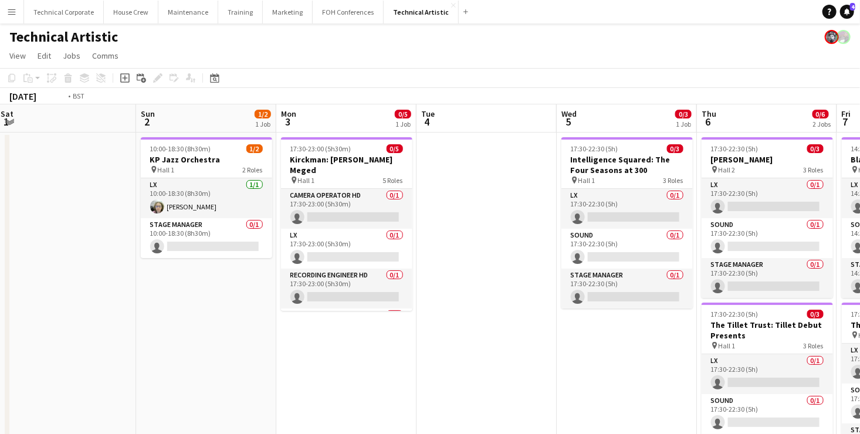
drag, startPoint x: 313, startPoint y: 274, endPoint x: 664, endPoint y: 256, distance: 350.8
click at [179, 269] on app-calendar-viewport "Thu 30 3/3 1 Job Fri 31 5/6 2 Jobs Sat 1 Sun 2 1/2 1 Job Mon 3 0/5 1 Job Tue 4 …" at bounding box center [430, 440] width 860 height 672
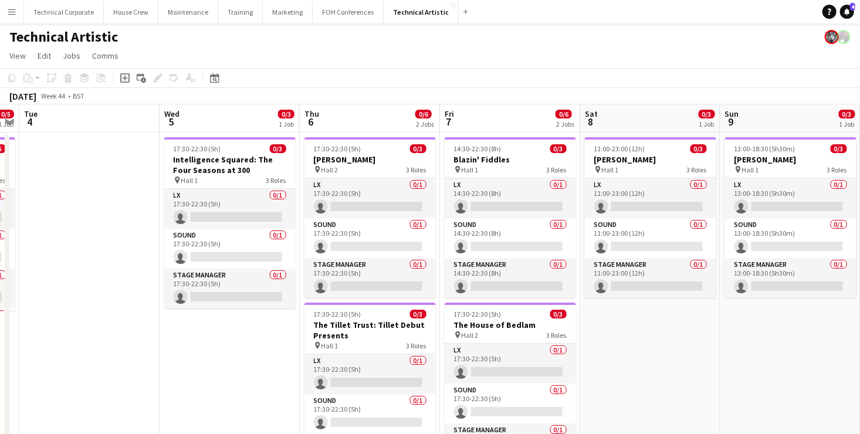
drag, startPoint x: 299, startPoint y: 262, endPoint x: 749, endPoint y: 242, distance: 451.2
click at [186, 258] on app-calendar-viewport "Sat 1 Sun 2 1/2 1 Job Mon 3 0/5 1 Job Tue 4 Wed 5 0/3 1 Job Thu 6 0/6 2 Jobs Fr…" at bounding box center [430, 440] width 860 height 672
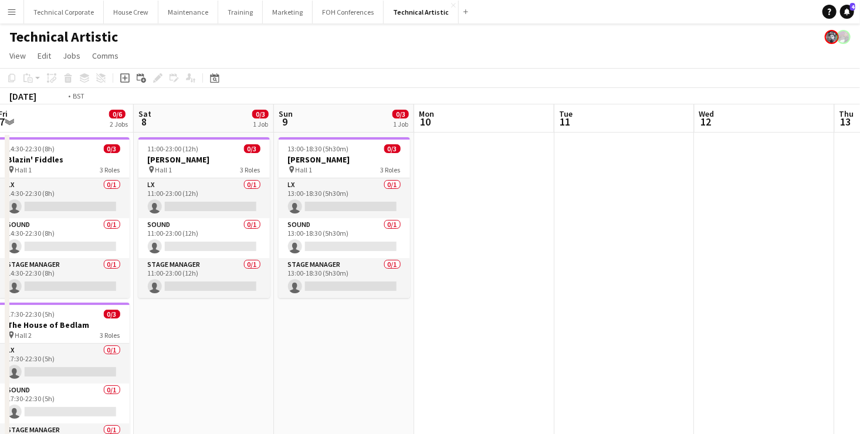
click at [160, 255] on app-calendar-viewport "Tue 4 Wed 5 0/3 1 Job Thu 6 0/6 2 Jobs Fri 7 0/6 2 Jobs Sat 8 0/3 1 Job Sun 9 0…" at bounding box center [430, 440] width 860 height 672
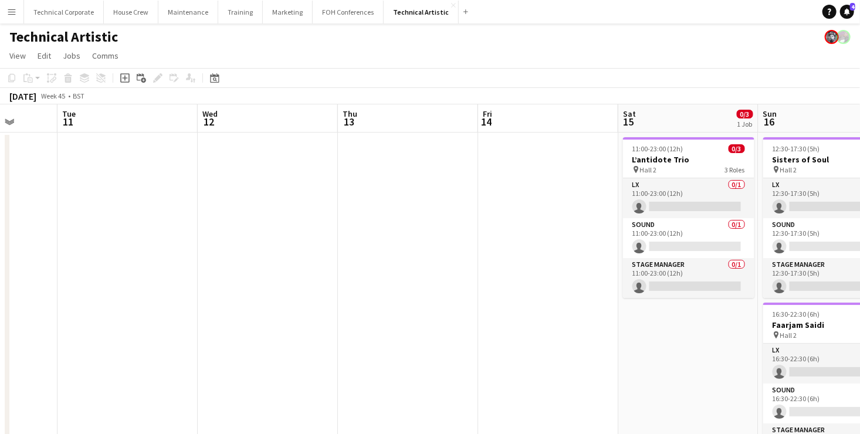
click at [71, 214] on app-calendar-viewport "Sat 8 0/3 1 Job Sun 9 0/3 1 Job Mon 10 Tue 11 Wed 12 Thu 13 Fri 14 Sat 15 0/3 1…" at bounding box center [430, 440] width 860 height 672
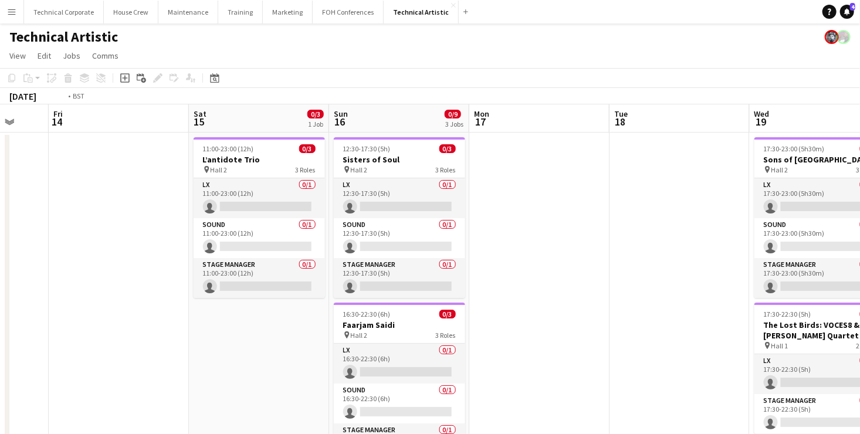
drag, startPoint x: 249, startPoint y: 247, endPoint x: 651, endPoint y: 217, distance: 403.1
click at [130, 244] on app-calendar-viewport "Tue 11 Wed 12 Thu 13 Fri 14 Sat 15 0/3 1 Job Sun 16 0/9 3 Jobs Mon 17 Tue 18 We…" at bounding box center [430, 440] width 860 height 672
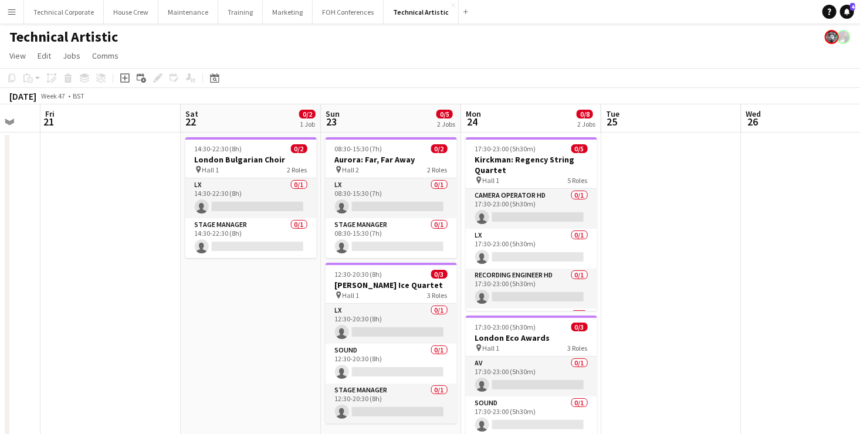
drag, startPoint x: 709, startPoint y: 218, endPoint x: 299, endPoint y: 195, distance: 410.9
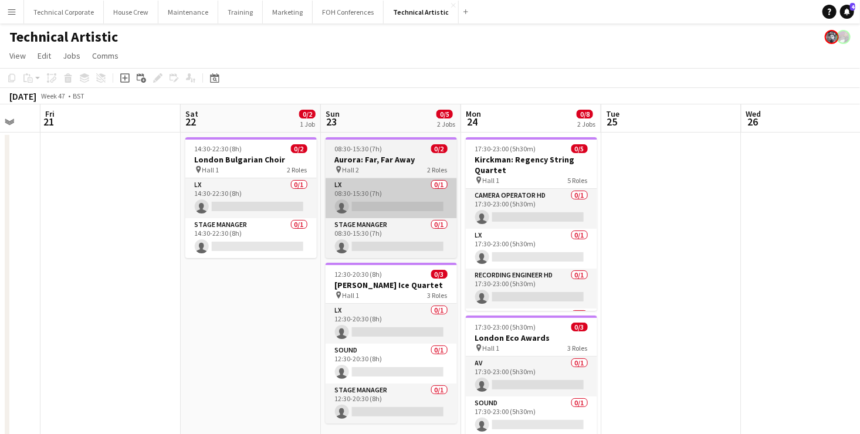
click at [177, 203] on app-calendar-viewport "Tue 18 Wed 19 0/5 2 Jobs Thu 20 Fri 21 Sat 22 0/2 1 Job Sun 23 0/5 2 Jobs Mon 2…" at bounding box center [430, 440] width 860 height 672
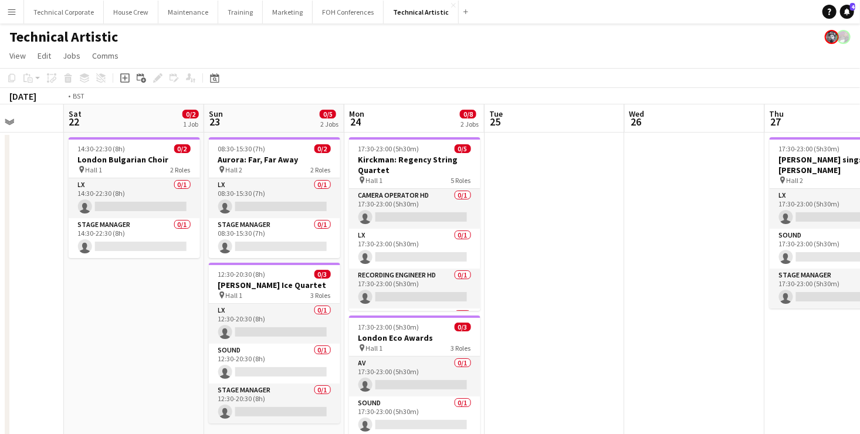
drag, startPoint x: 571, startPoint y: 219, endPoint x: 287, endPoint y: 214, distance: 284.1
click at [288, 214] on app-calendar-viewport "Tue 18 Wed 19 0/5 2 Jobs Thu 20 Fri 21 Sat 22 0/2 1 Job Sun 23 0/5 2 Jobs Mon 2…" at bounding box center [430, 440] width 860 height 672
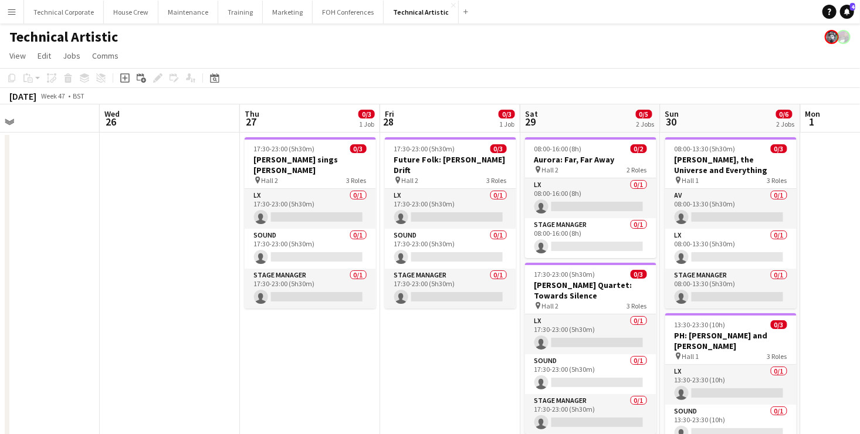
drag, startPoint x: 860, startPoint y: 217, endPoint x: 249, endPoint y: 211, distance: 610.4
click at [260, 211] on app-calendar-viewport "Sat 22 0/2 1 Job Sun 23 0/5 2 Jobs Mon 24 0/8 2 Jobs Tue 25 Wed 26 Thu 27 0/3 1…" at bounding box center [430, 440] width 860 height 672
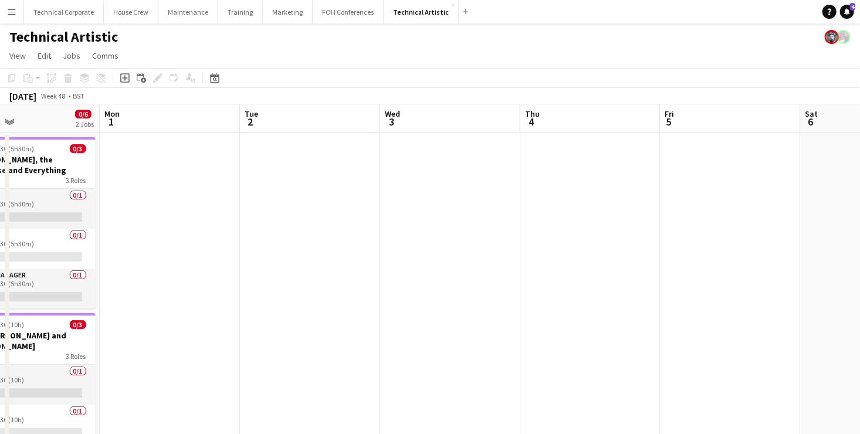
scroll to position [0, 389]
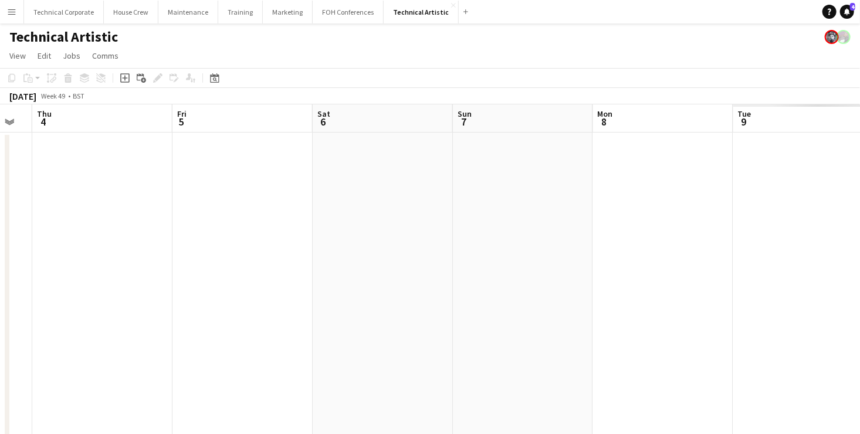
drag, startPoint x: 526, startPoint y: 207, endPoint x: 353, endPoint y: 218, distance: 174.0
click at [108, 204] on app-calendar-viewport "Sun 30 0/6 2 Jobs Mon 1 Tue 2 Wed 3 Thu 4 Fri 5 Sat 6 Sun 7 Mon 8 Tue 9 Wed 10 …" at bounding box center [430, 440] width 860 height 672
drag, startPoint x: 667, startPoint y: 255, endPoint x: 112, endPoint y: 232, distance: 555.6
click at [123, 234] on app-calendar-viewport "Sun 30 0/6 2 Jobs Mon 1 Tue 2 Wed 3 Thu 4 Fri 5 Sat 6 Sun 7 Mon 8 Tue 9 Wed 10 …" at bounding box center [430, 440] width 860 height 672
drag
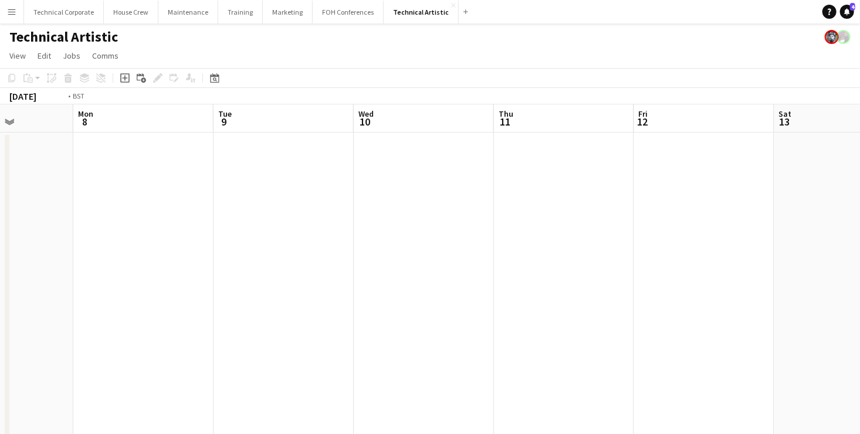
click at [138, 235] on app-calendar-viewport "Thu 4 Fri 5 Sat 6 Sun 7 Mon 8 Tue 9 Wed 10 Thu 11 Fri 12 Sat 13 Sun 14 Mon 15" at bounding box center [430, 440] width 860 height 672
click at [291, 244] on app-calendar-viewport "Mon 8 Tue 9 Wed 10 Thu 11 Fri 12 Sat 13 Sun 14 Mon 15 Tue 16 Wed 17 Thu 18 Fri …" at bounding box center [430, 440] width 860 height 672
